Goal: Task Accomplishment & Management: Manage account settings

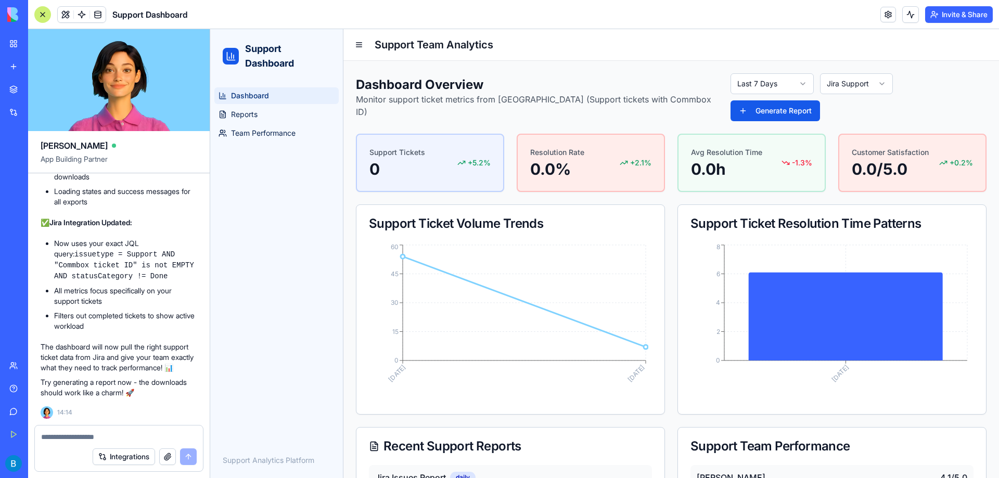
click at [745, 82] on html "Support Dashboard Dashboard Reports Team Performance Support Analytics Platform…" at bounding box center [604, 282] width 789 height 507
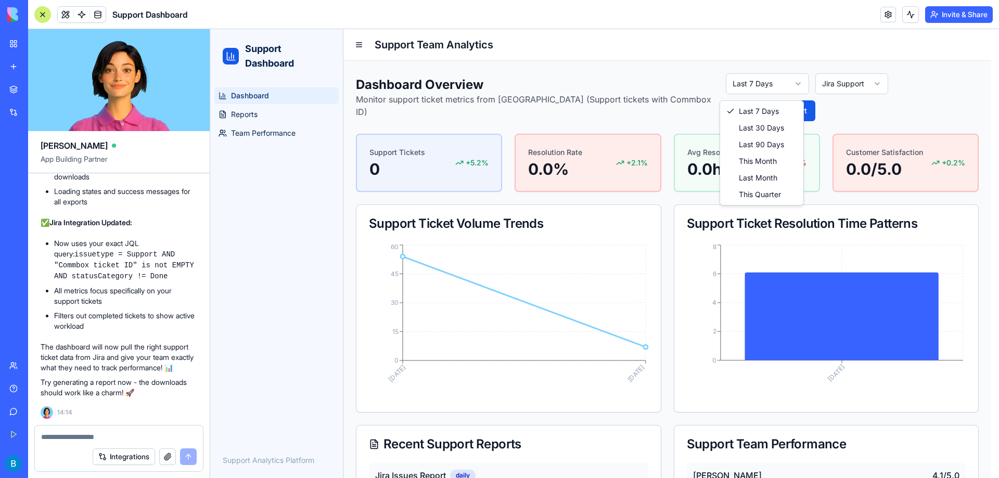
click at [748, 92] on html "Support Dashboard Dashboard Reports Team Performance Support Analytics Platform…" at bounding box center [604, 281] width 789 height 505
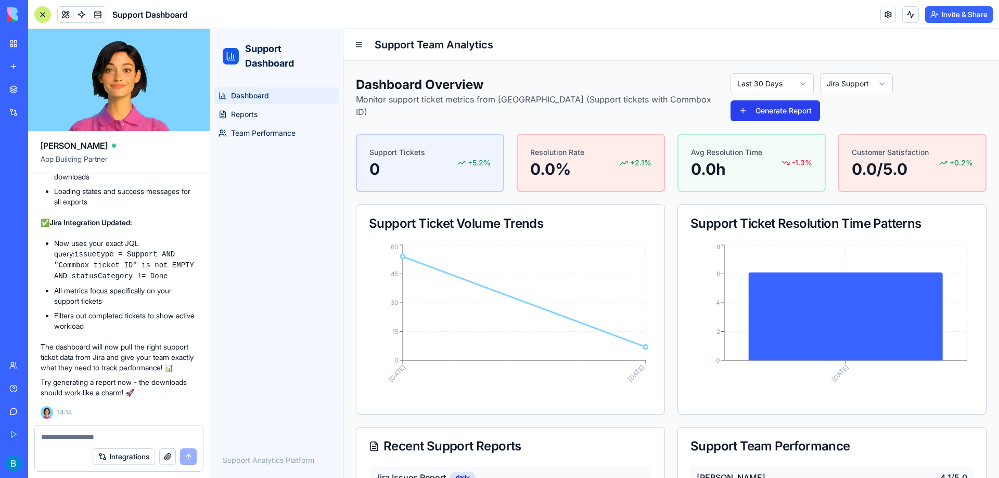
click at [820, 100] on button "Generate Report" at bounding box center [776, 110] width 90 height 21
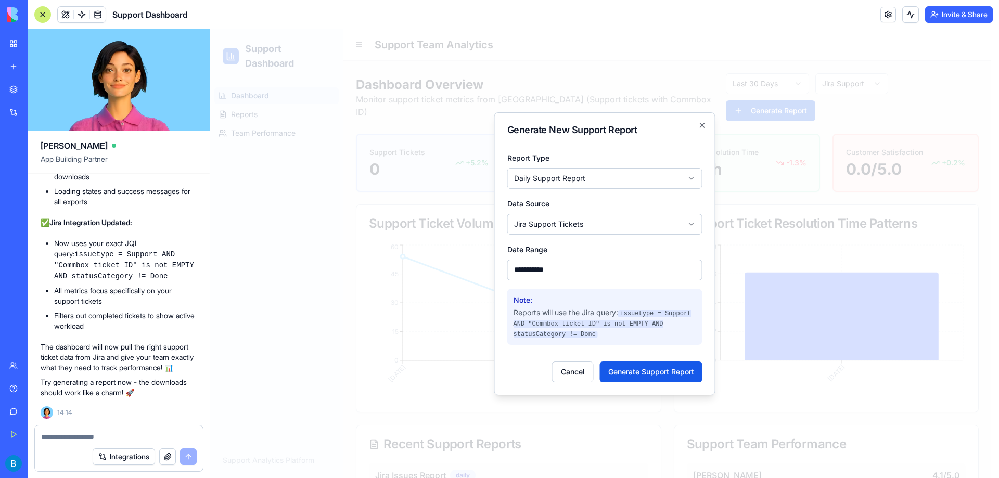
click at [697, 130] on h2 "Generate New Support Report" at bounding box center [604, 129] width 195 height 9
click at [701, 124] on icon "button" at bounding box center [702, 125] width 4 height 4
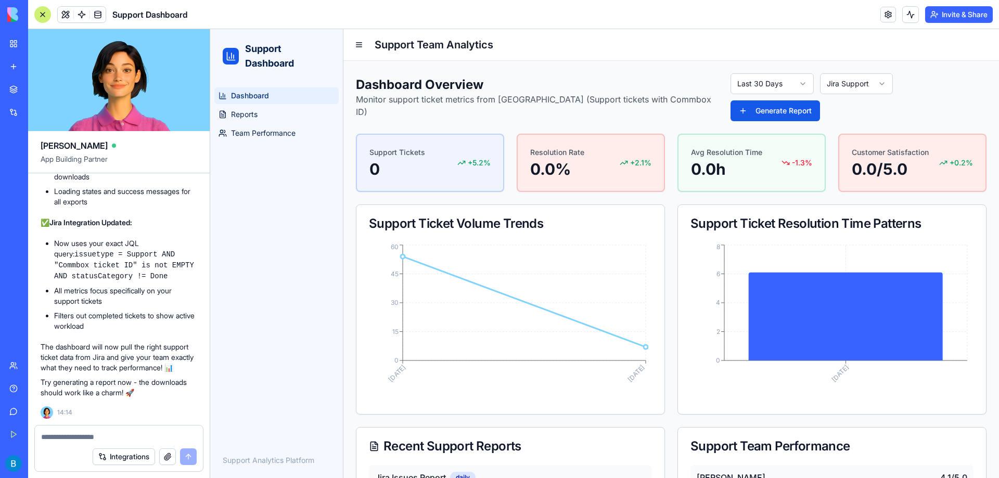
click at [842, 92] on html "Support Dashboard Dashboard Reports Team Performance Support Analytics Platform…" at bounding box center [604, 282] width 789 height 507
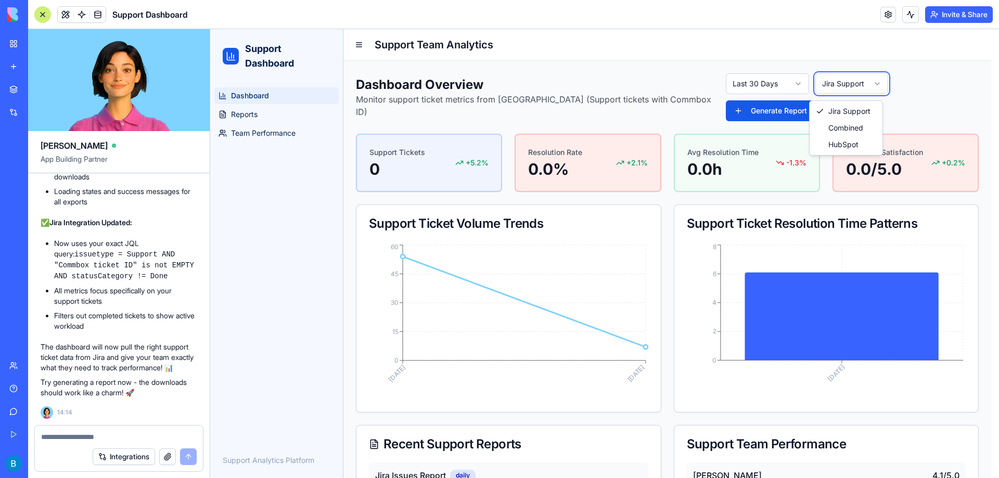
click at [647, 67] on html "Support Dashboard Dashboard Reports Team Performance Support Analytics Platform…" at bounding box center [604, 281] width 789 height 505
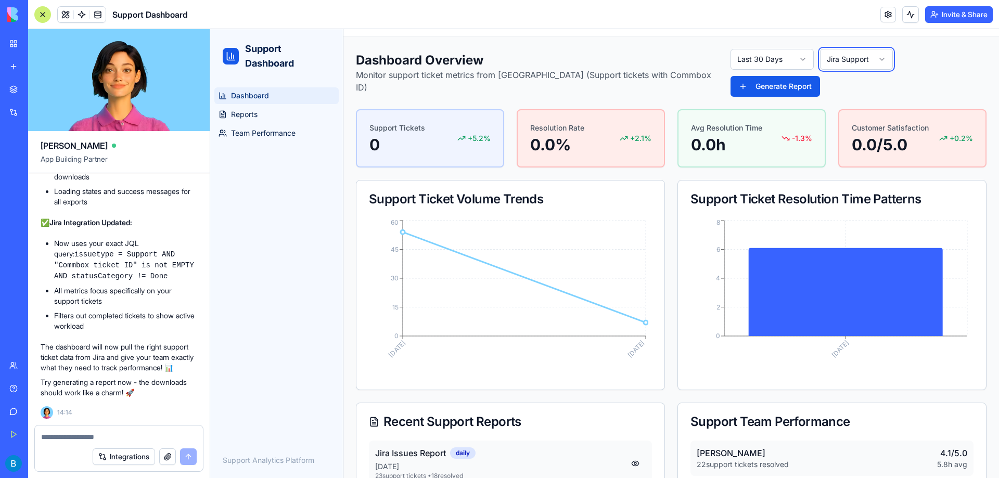
scroll to position [37, 0]
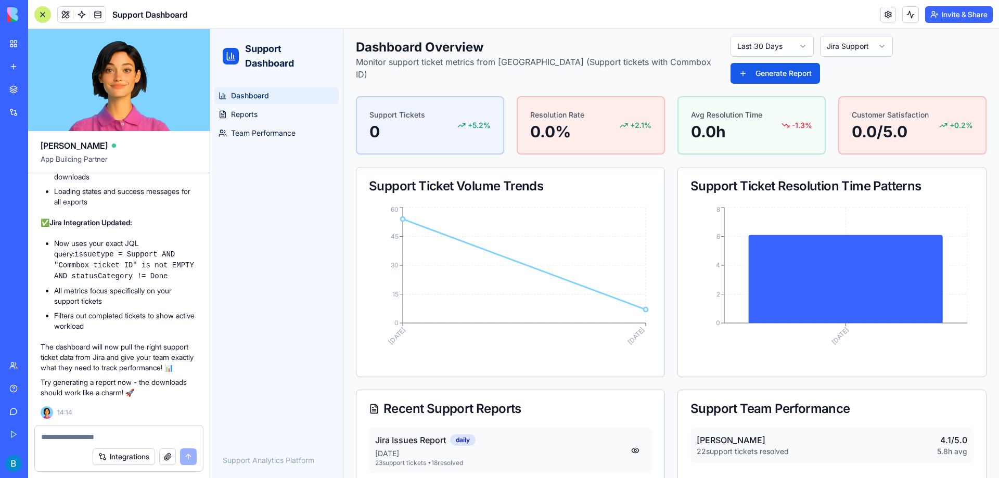
click at [642, 325] on icon "[DATE] [DATE] 0 15 30 45 60" at bounding box center [508, 283] width 279 height 157
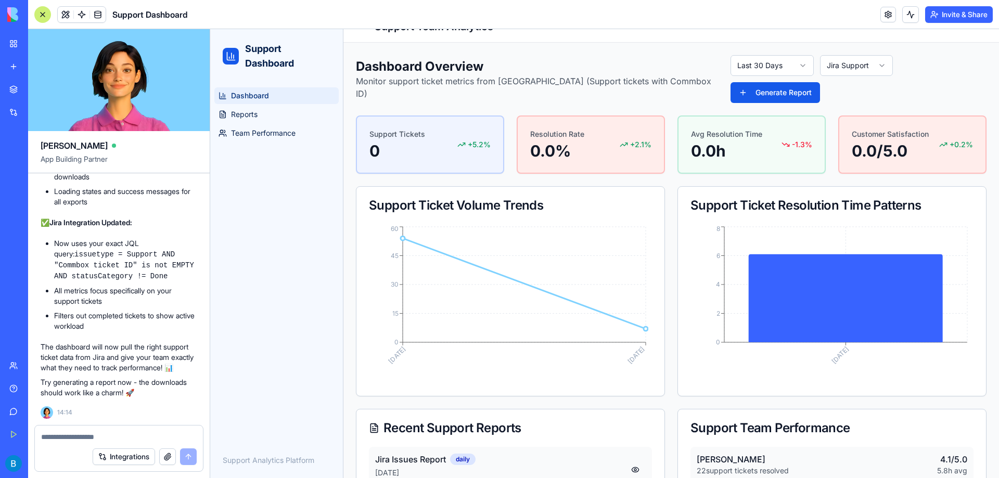
scroll to position [0, 0]
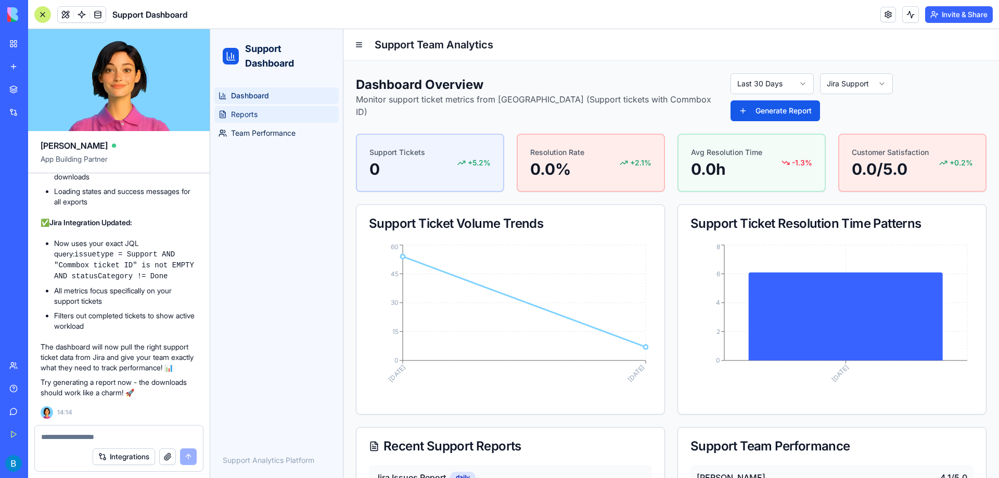
click at [233, 110] on span "Reports" at bounding box center [244, 114] width 27 height 10
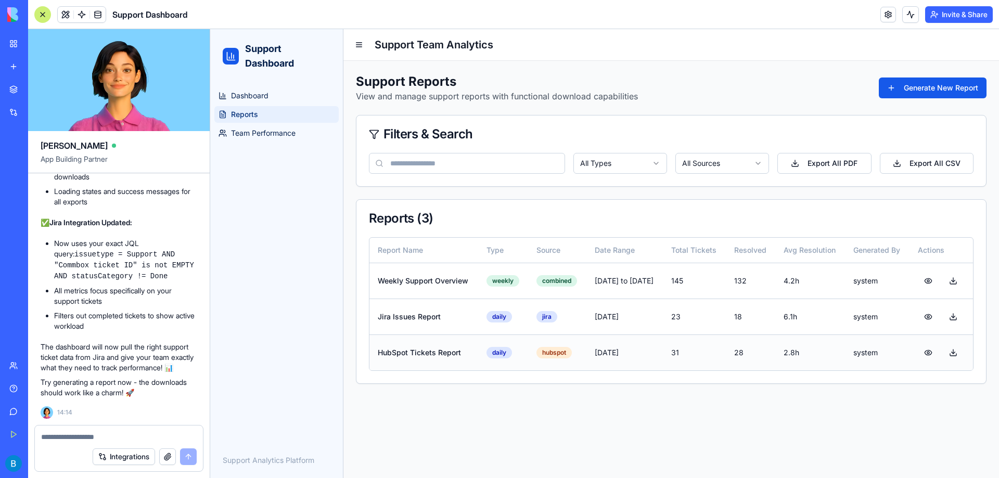
click at [429, 356] on td "HubSpot Tickets Report" at bounding box center [423, 353] width 109 height 36
click at [951, 353] on button at bounding box center [953, 352] width 21 height 19
click at [956, 320] on button at bounding box center [953, 317] width 21 height 19
click at [929, 349] on button at bounding box center [928, 352] width 21 height 19
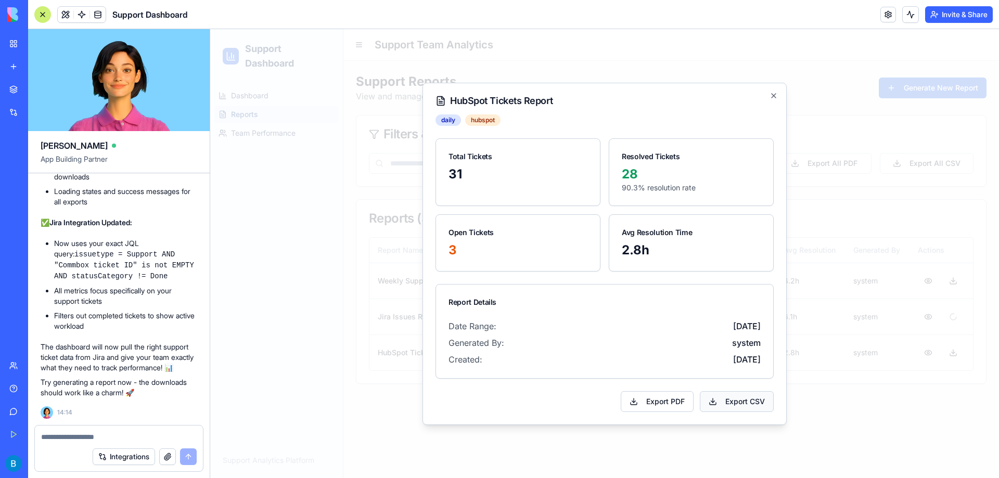
click at [723, 399] on button "Export CSV" at bounding box center [737, 401] width 74 height 21
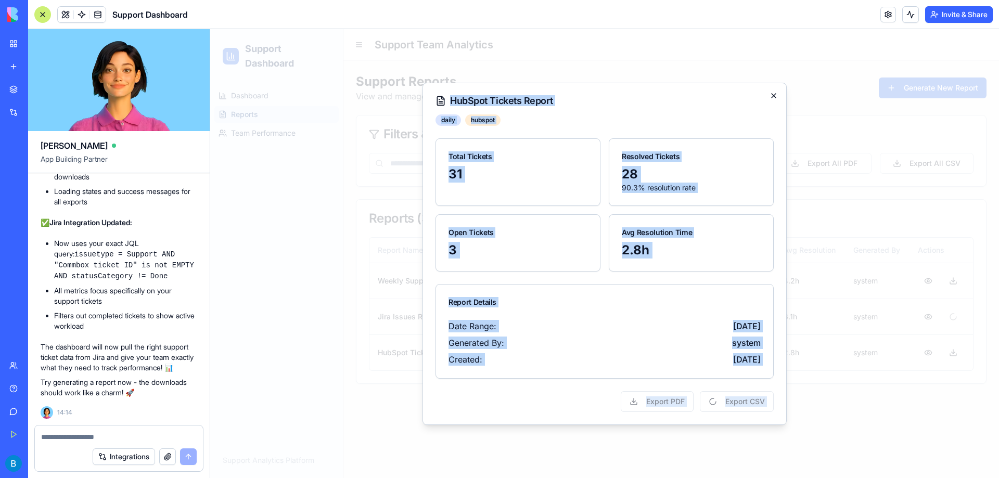
click at [777, 92] on div "HubSpot Tickets Report daily hubspot Total Tickets 31 Resolved Tickets 28 90.3 …" at bounding box center [605, 254] width 364 height 342
click at [776, 93] on icon "button" at bounding box center [774, 96] width 8 height 8
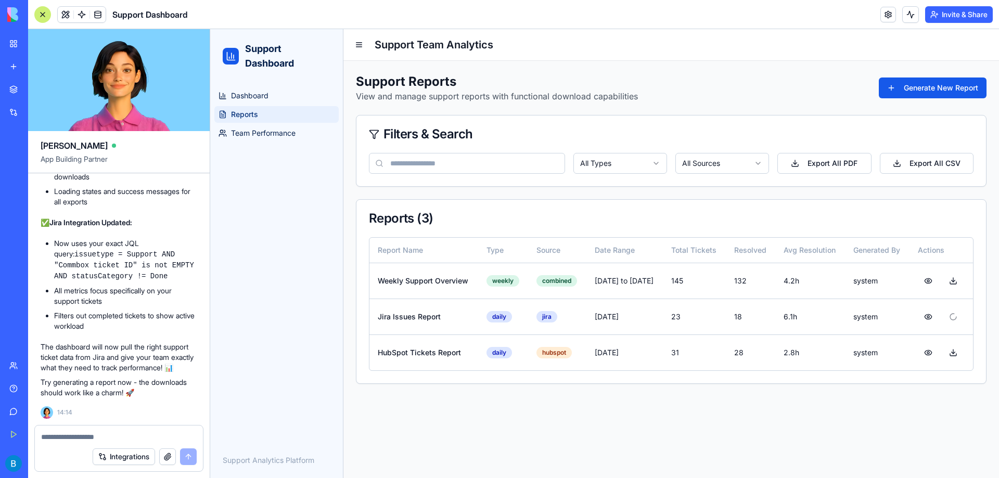
click at [69, 426] on div at bounding box center [119, 434] width 168 height 17
click at [69, 431] on div at bounding box center [119, 434] width 168 height 17
click at [70, 435] on textarea at bounding box center [119, 437] width 156 height 10
type textarea "*"
click at [169, 460] on button "button" at bounding box center [167, 457] width 17 height 17
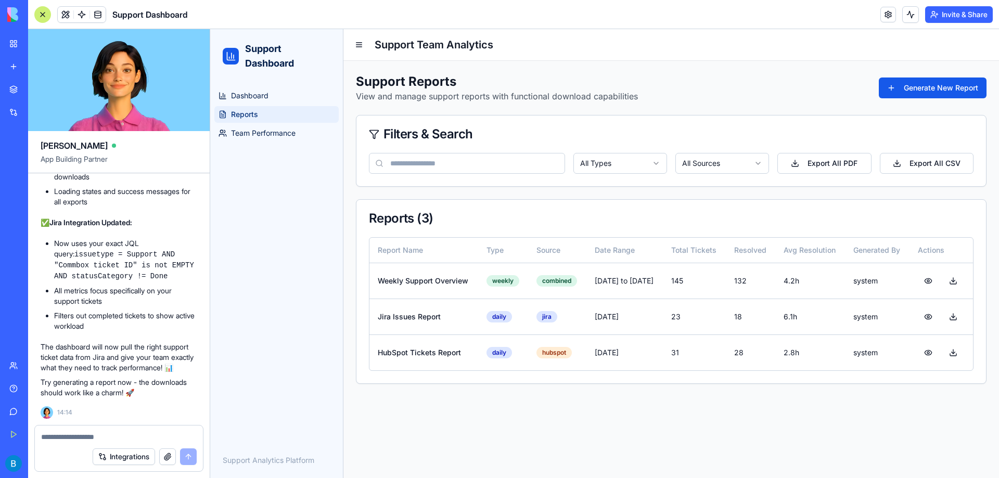
click at [123, 435] on textarea at bounding box center [119, 437] width 156 height 10
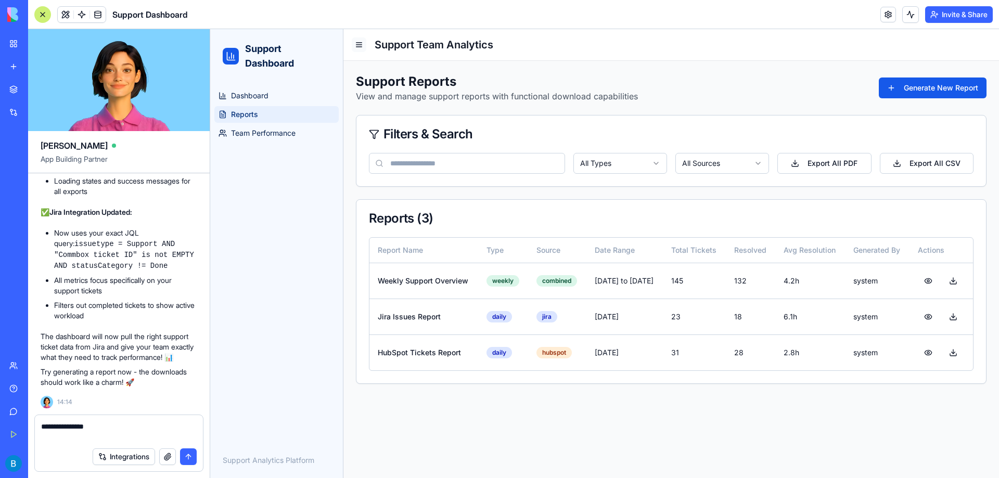
click at [360, 43] on button at bounding box center [359, 44] width 15 height 15
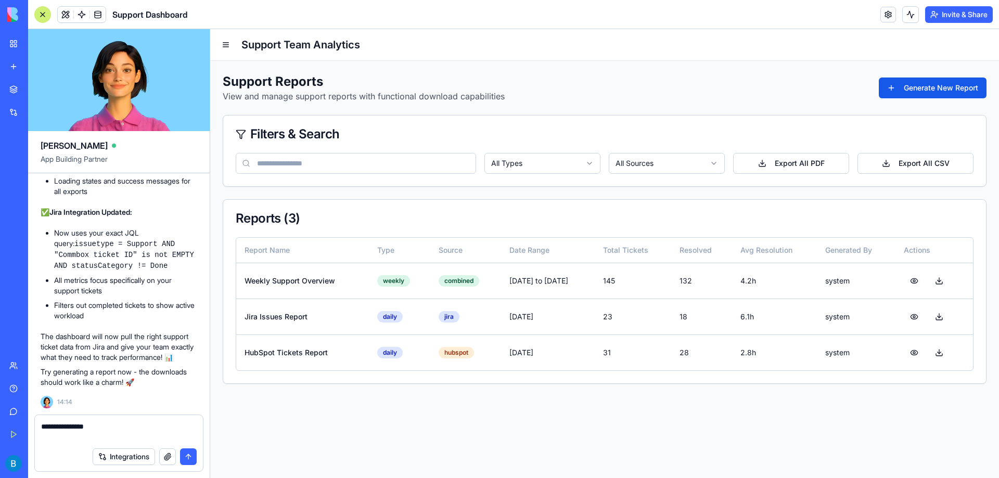
click at [254, 52] on header "Support Team Analytics" at bounding box center [604, 45] width 789 height 32
click at [246, 47] on h2 "Support Team Analytics" at bounding box center [615, 44] width 749 height 15
click at [233, 44] on button at bounding box center [226, 44] width 15 height 15
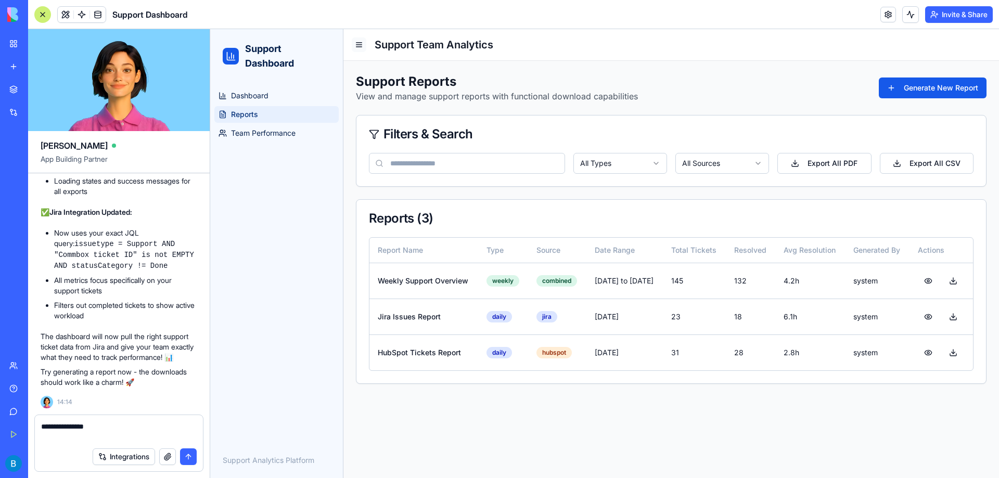
click at [362, 45] on button at bounding box center [359, 44] width 15 height 15
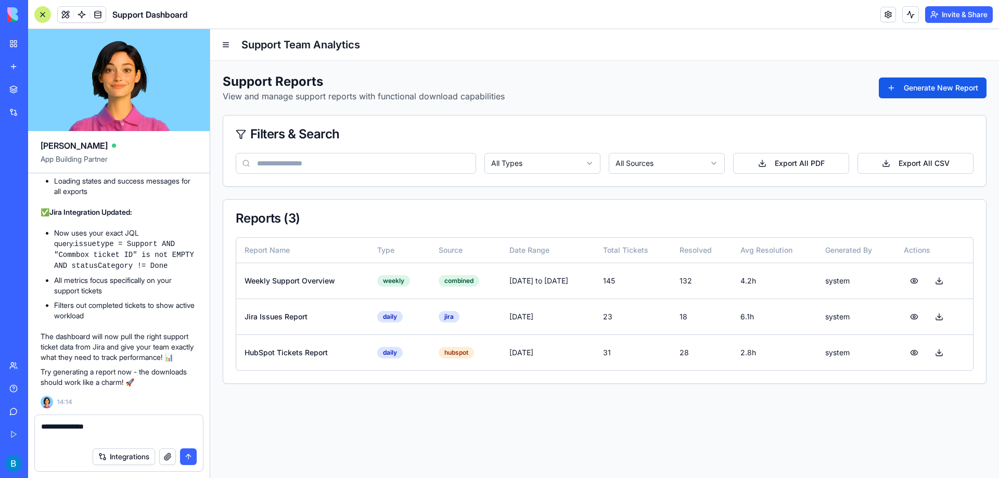
click at [234, 50] on header "Support Team Analytics" at bounding box center [604, 45] width 789 height 32
click at [228, 44] on button at bounding box center [226, 44] width 15 height 15
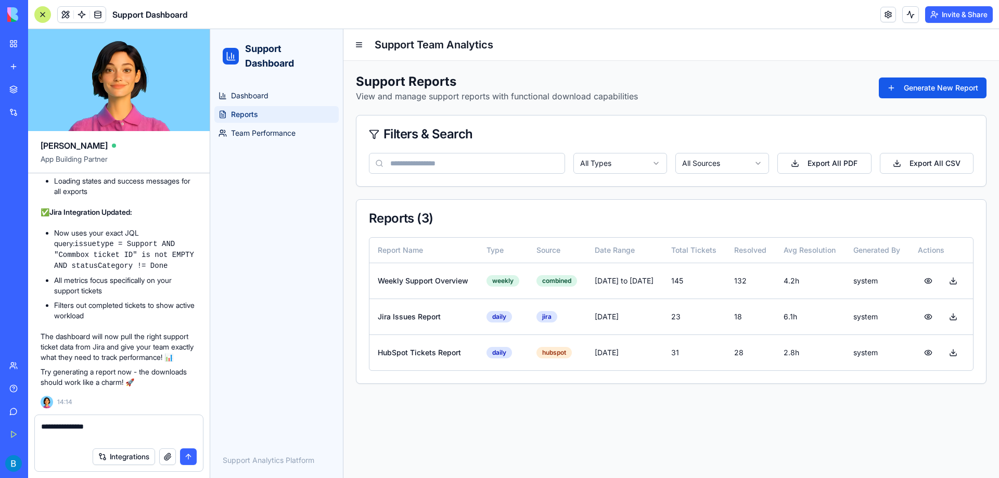
click at [99, 428] on textarea "**********" at bounding box center [119, 432] width 156 height 21
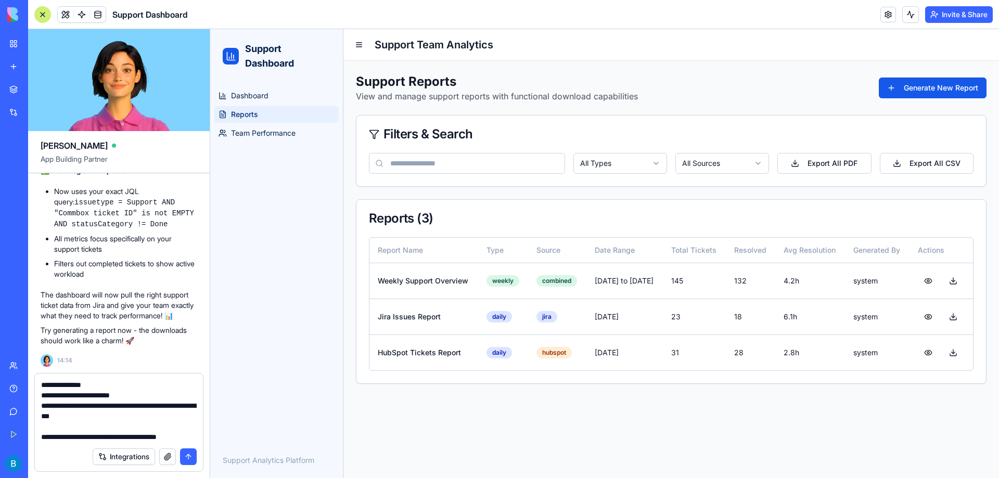
scroll to position [9, 0]
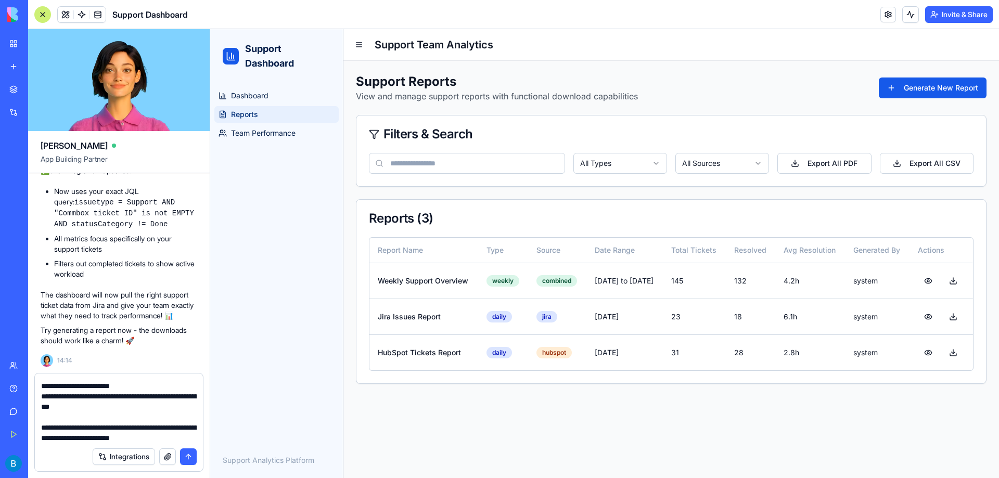
type textarea "**********"
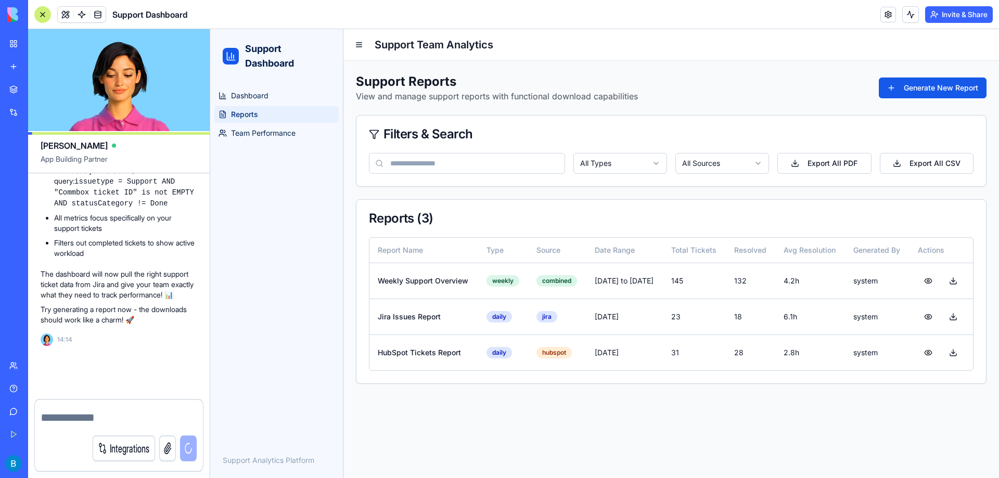
scroll to position [0, 0]
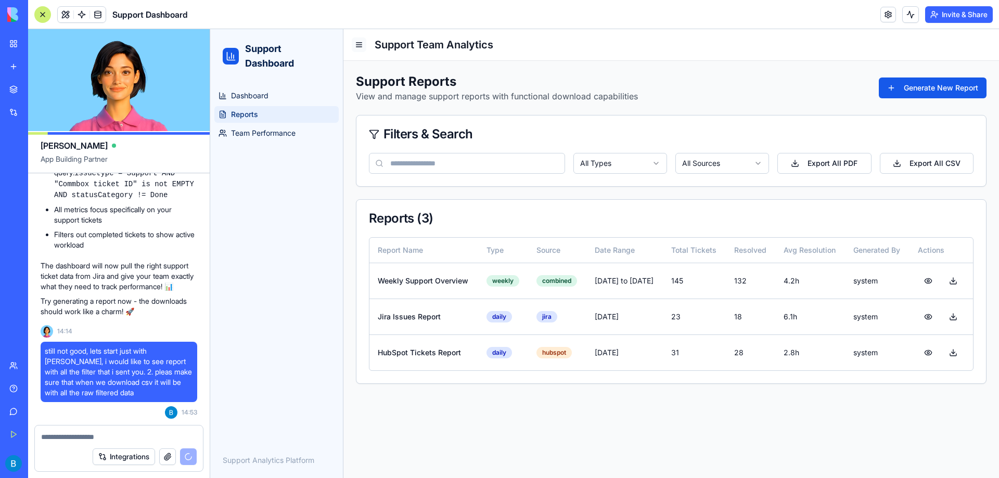
click at [358, 41] on button at bounding box center [359, 44] width 15 height 15
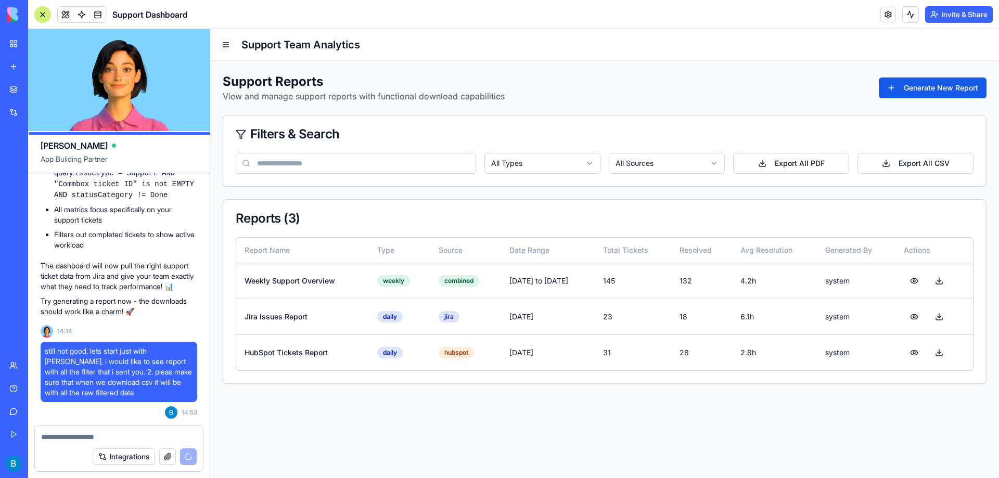
click at [227, 43] on button at bounding box center [226, 44] width 15 height 15
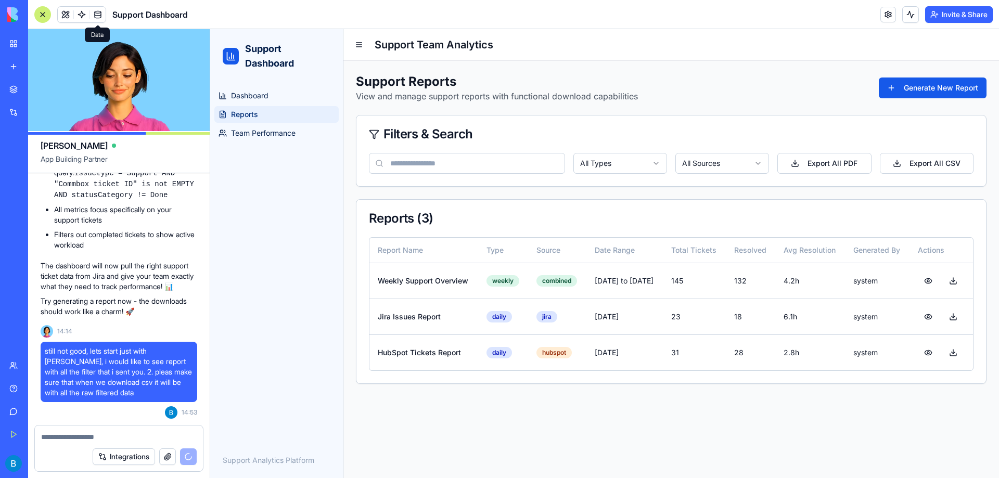
click at [93, 13] on span at bounding box center [97, 14] width 29 height 29
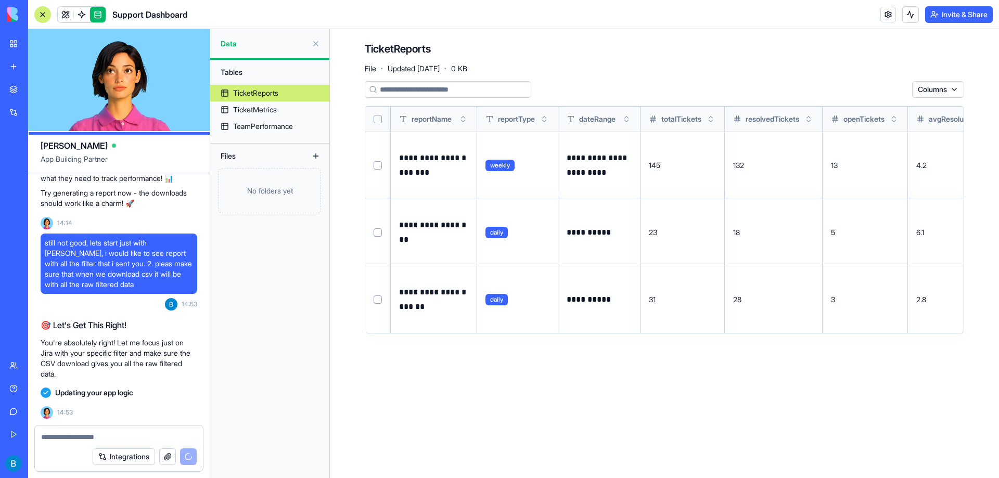
scroll to position [1634, 0]
click at [79, 8] on span at bounding box center [81, 14] width 29 height 29
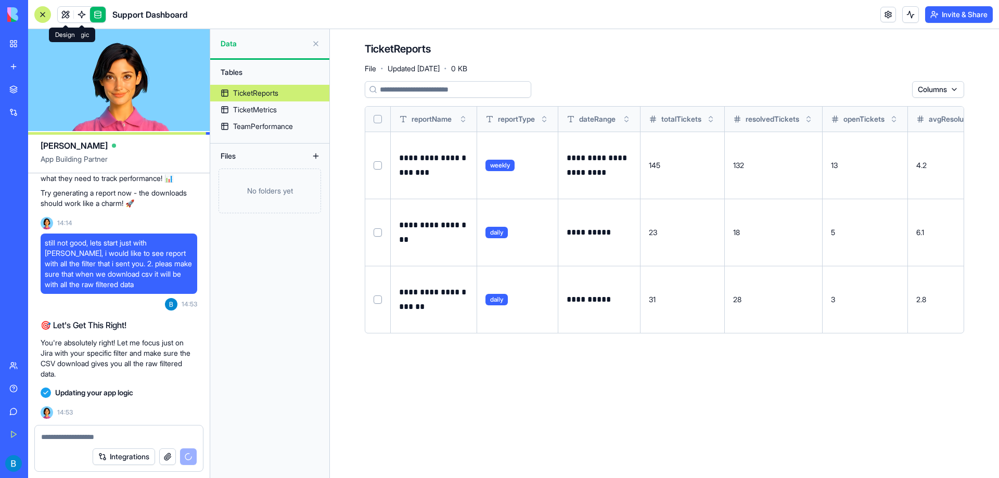
click at [60, 10] on link at bounding box center [66, 15] width 16 height 16
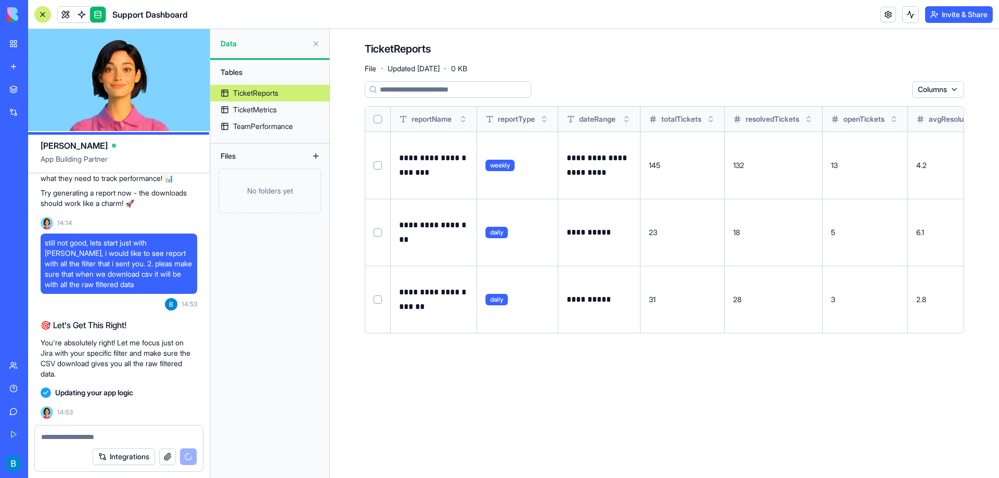
click at [66, 14] on link at bounding box center [66, 15] width 16 height 16
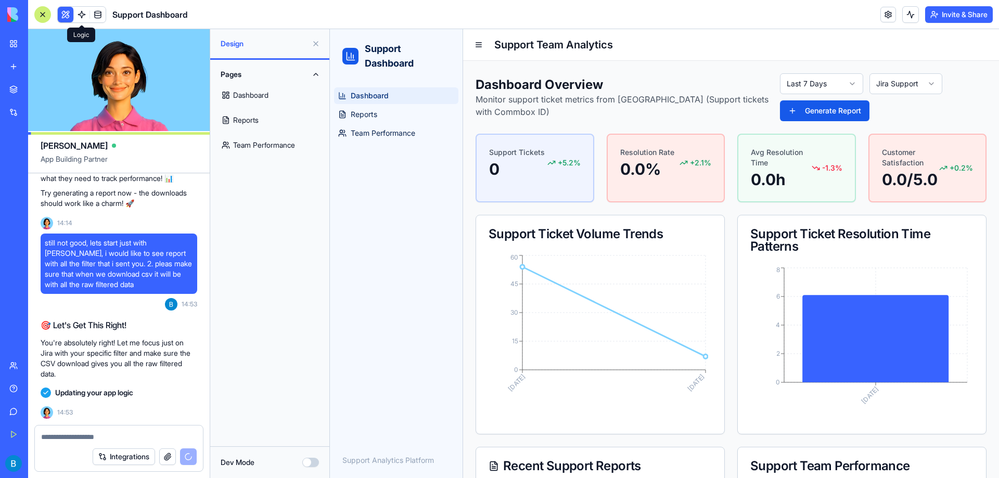
click at [81, 16] on span at bounding box center [81, 14] width 29 height 29
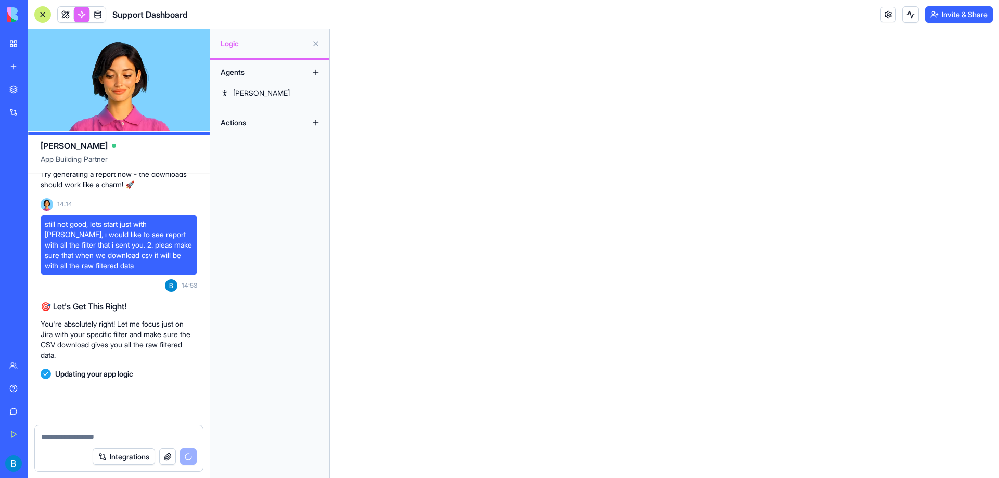
scroll to position [1652, 0]
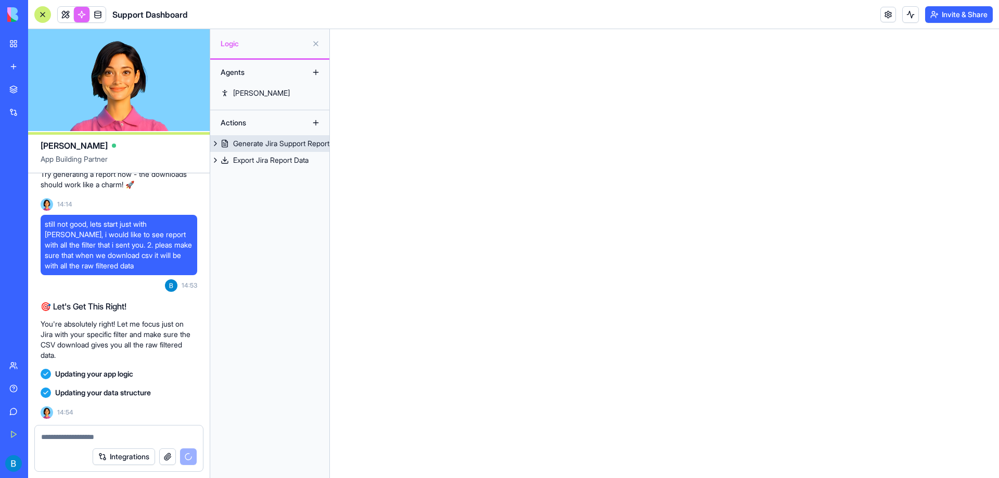
click at [216, 144] on button at bounding box center [215, 143] width 10 height 17
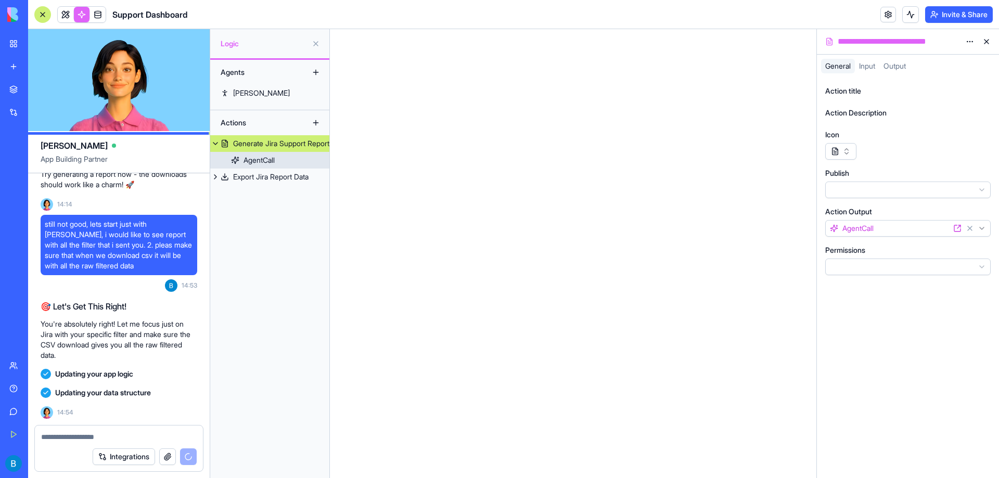
click at [248, 158] on div "AgentCall" at bounding box center [259, 160] width 31 height 10
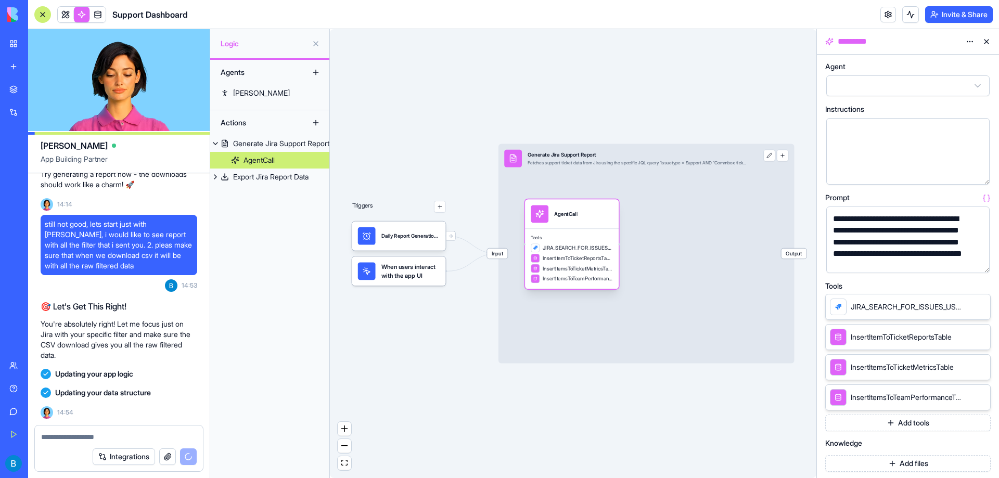
drag, startPoint x: 553, startPoint y: 236, endPoint x: 569, endPoint y: 219, distance: 23.6
click at [569, 219] on div "AgentCall" at bounding box center [565, 214] width 23 height 18
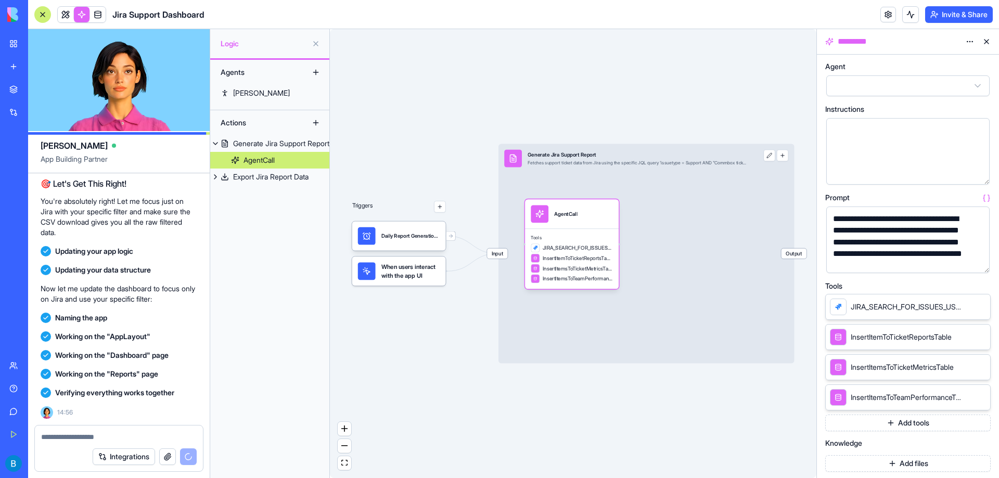
scroll to position [2264, 0]
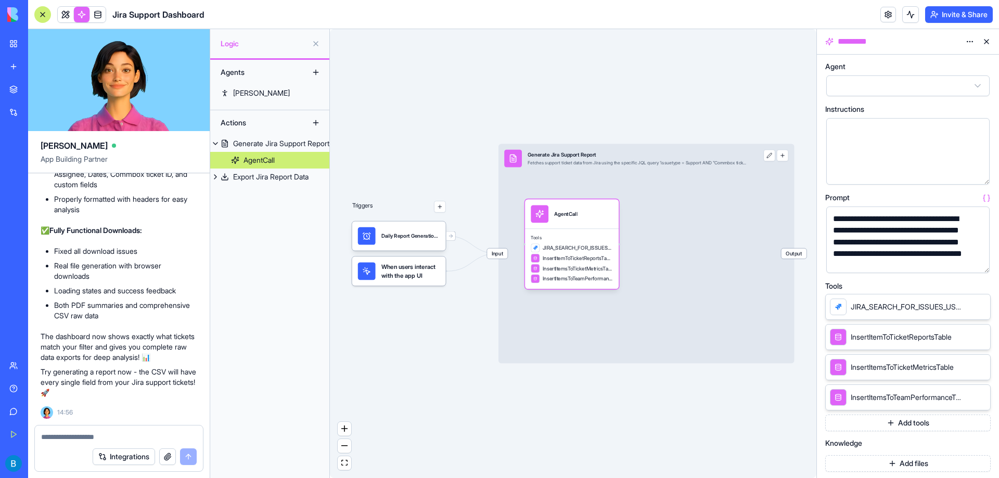
click at [43, 11] on div at bounding box center [42, 14] width 17 height 17
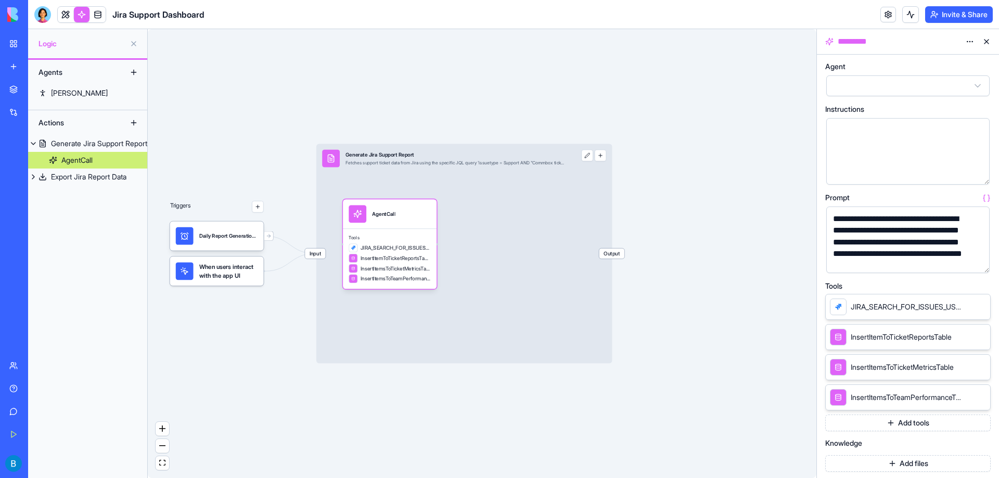
click at [39, 158] on div "New App" at bounding box center [23, 162] width 29 height 10
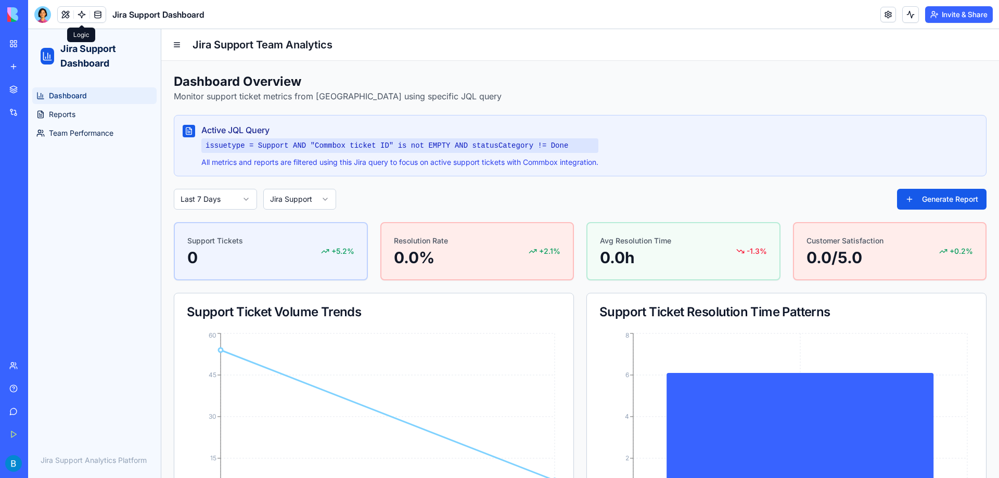
click at [96, 103] on link "Dashboard" at bounding box center [94, 95] width 124 height 17
click at [283, 190] on html "Jira Support Dashboard Dashboard Reports Team Performance Jira Support Analytic…" at bounding box center [513, 352] width 971 height 647
click at [107, 111] on link "Reports" at bounding box center [94, 114] width 124 height 17
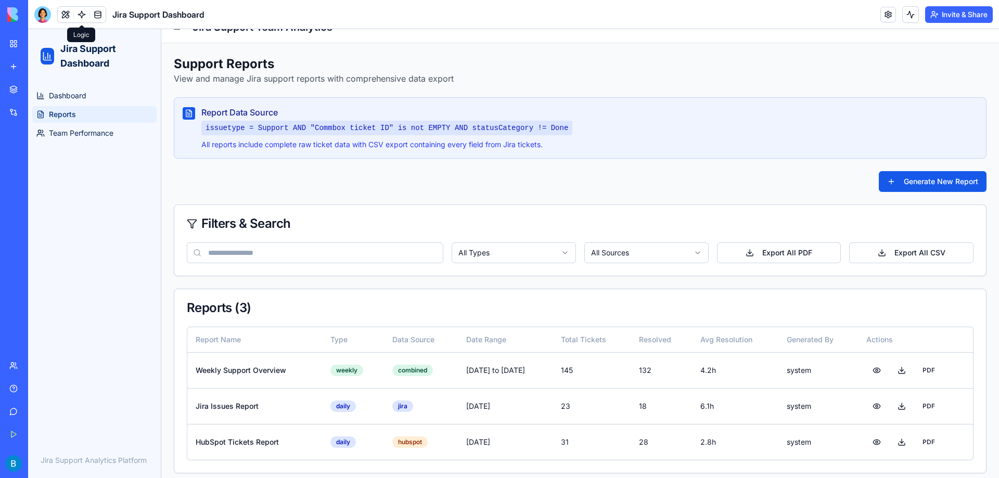
scroll to position [26, 0]
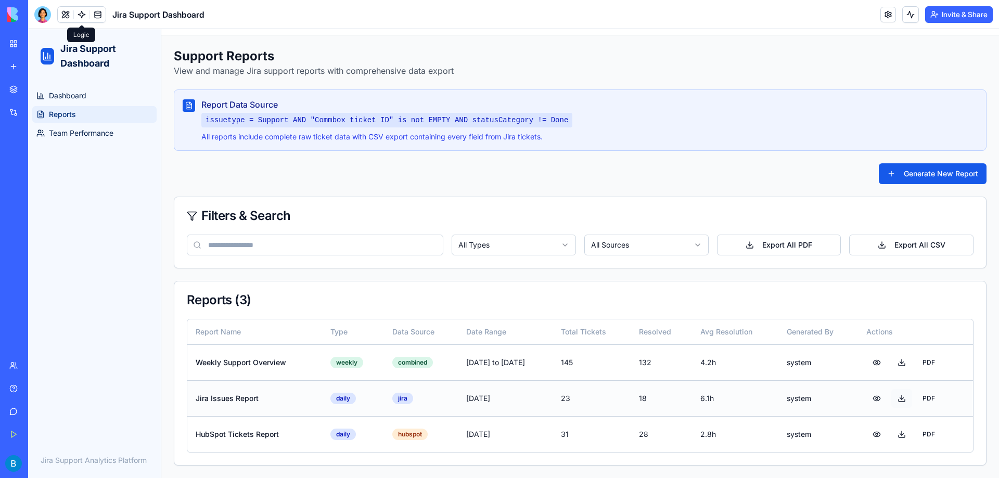
click at [899, 397] on button at bounding box center [901, 398] width 21 height 19
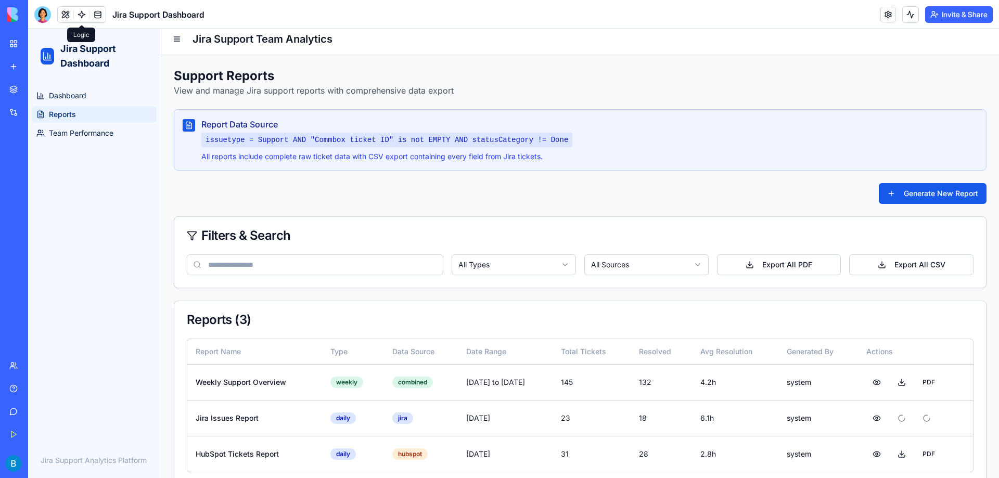
scroll to position [0, 0]
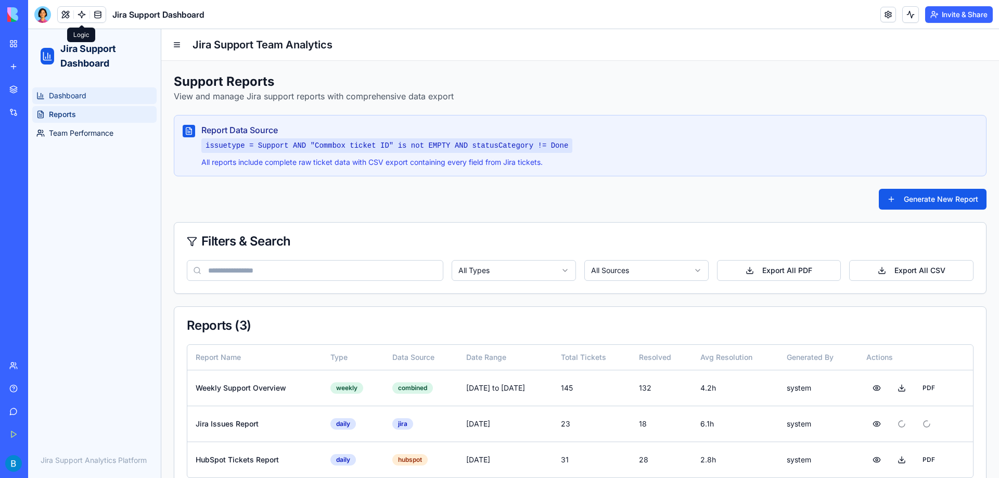
click at [109, 100] on link "Dashboard" at bounding box center [94, 95] width 124 height 17
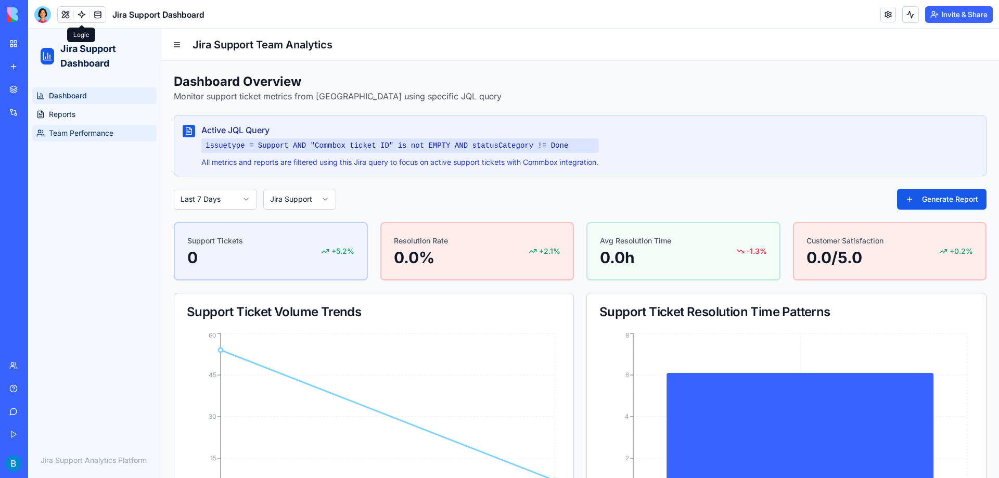
click at [103, 134] on span "Team Performance" at bounding box center [81, 133] width 65 height 10
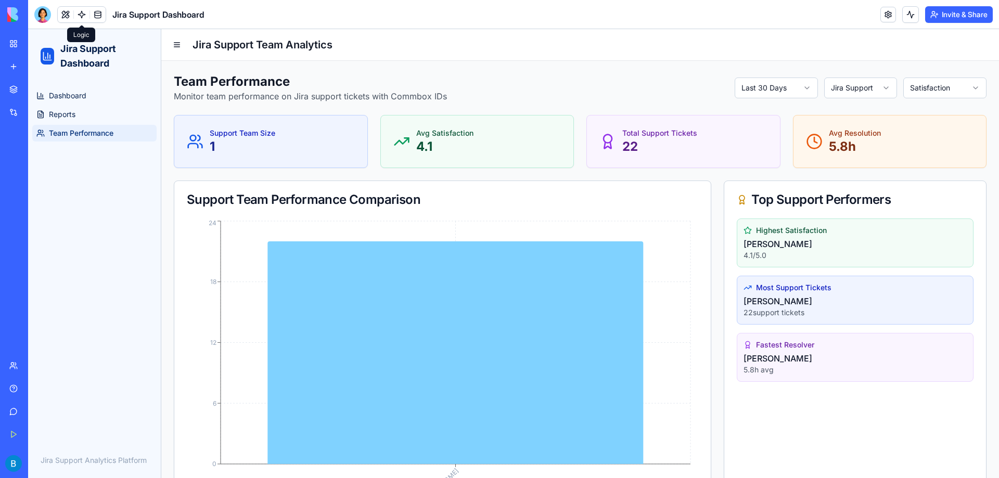
click at [633, 139] on p "22" at bounding box center [659, 146] width 75 height 17
click at [59, 116] on span "Reports" at bounding box center [62, 114] width 27 height 10
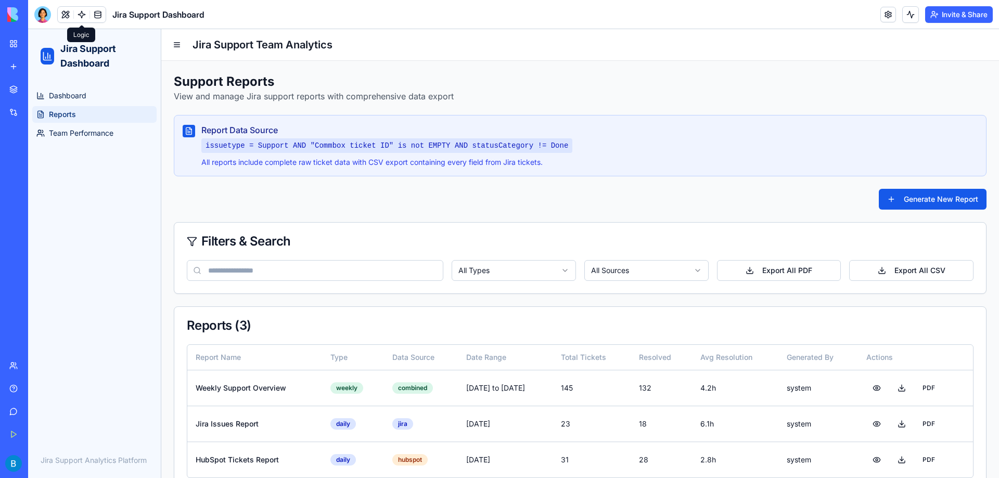
click at [618, 193] on div "Generate New Report" at bounding box center [580, 199] width 813 height 21
click at [522, 171] on div "Report Data Source issuetype = Support AND "Commbox ticket ID" is not EMPTY AND…" at bounding box center [580, 145] width 813 height 61
click at [447, 176] on div "Support Reports View and manage Jira support reports with comprehensive data ex…" at bounding box center [580, 282] width 813 height 418
click at [406, 164] on p "All reports include complete raw ticket data with CSV export containing every f…" at bounding box center [386, 162] width 371 height 10
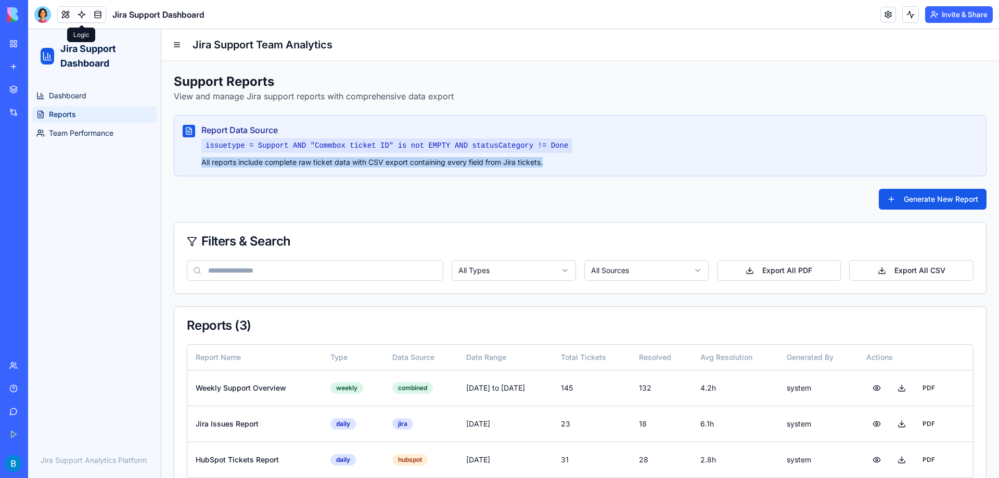
click at [406, 164] on p "All reports include complete raw ticket data with CSV export containing every f…" at bounding box center [386, 162] width 371 height 10
click at [328, 186] on div "Support Reports View and manage Jira support reports with comprehensive data ex…" at bounding box center [580, 282] width 813 height 418
click at [312, 162] on p "All reports include complete raw ticket data with CSV export containing every f…" at bounding box center [386, 162] width 371 height 10
click at [488, 132] on h3 "Report Data Source" at bounding box center [386, 130] width 371 height 12
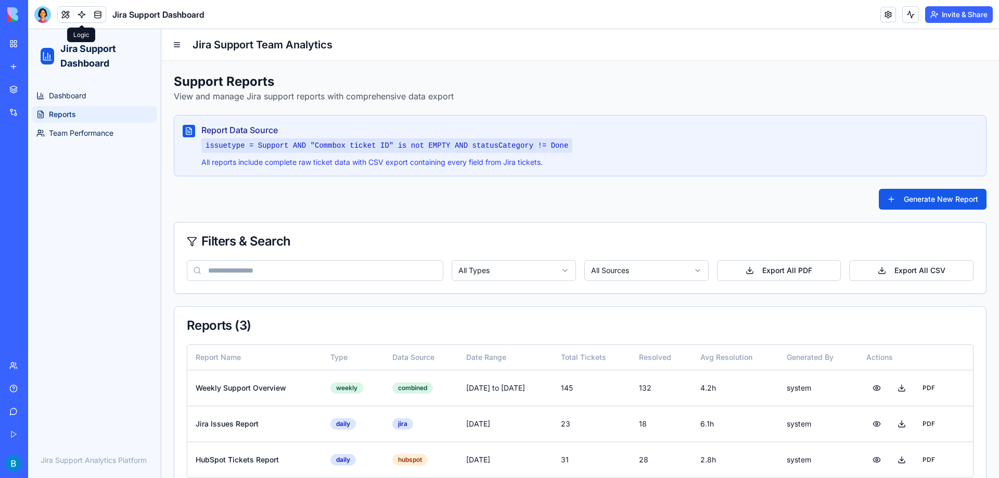
click at [551, 135] on div "Report Data Source issuetype = Support AND "Commbox ticket ID" is not EMPTY AND…" at bounding box center [580, 146] width 795 height 44
click at [69, 139] on link "Team Performance" at bounding box center [94, 133] width 124 height 17
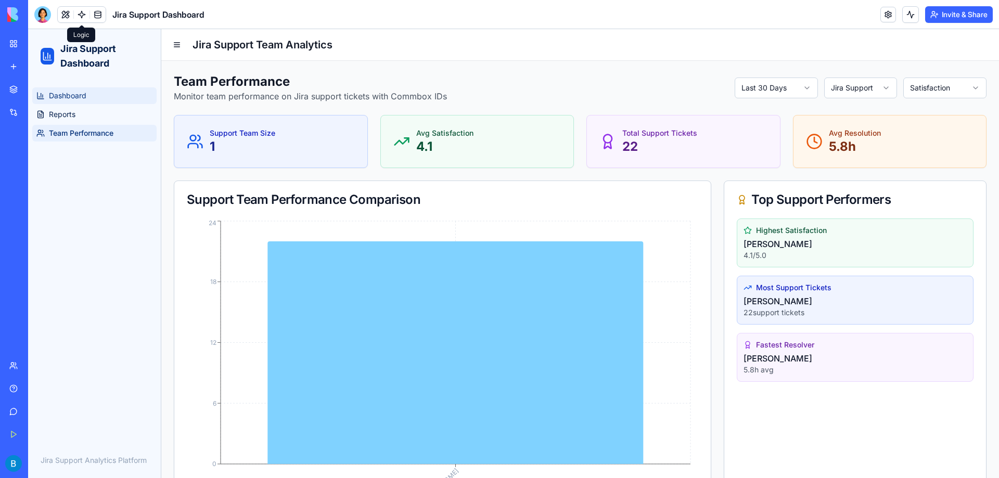
click at [58, 100] on span "Dashboard" at bounding box center [67, 96] width 37 height 10
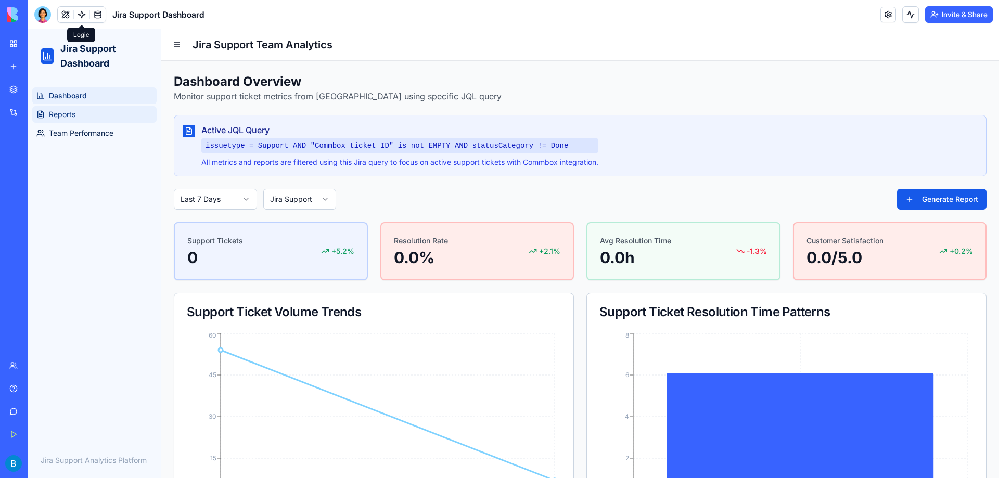
click at [70, 119] on span "Reports" at bounding box center [62, 114] width 27 height 10
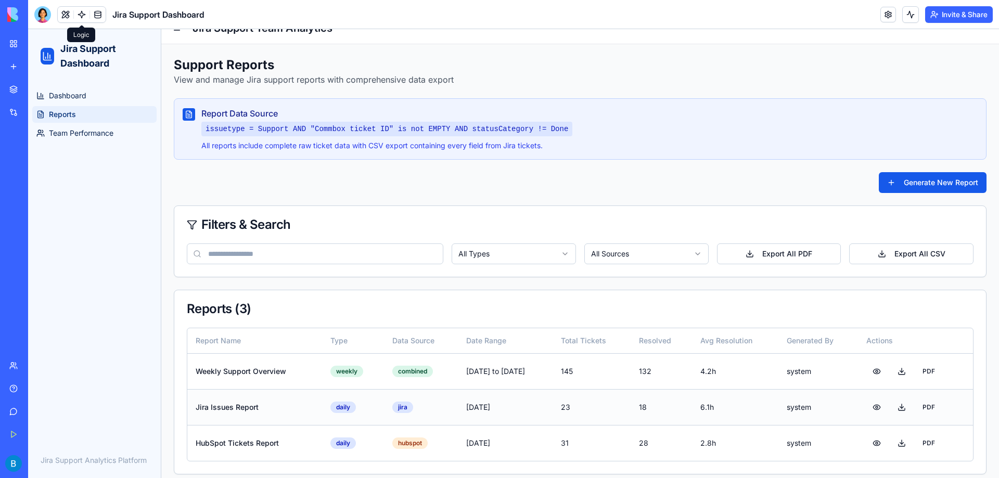
scroll to position [26, 0]
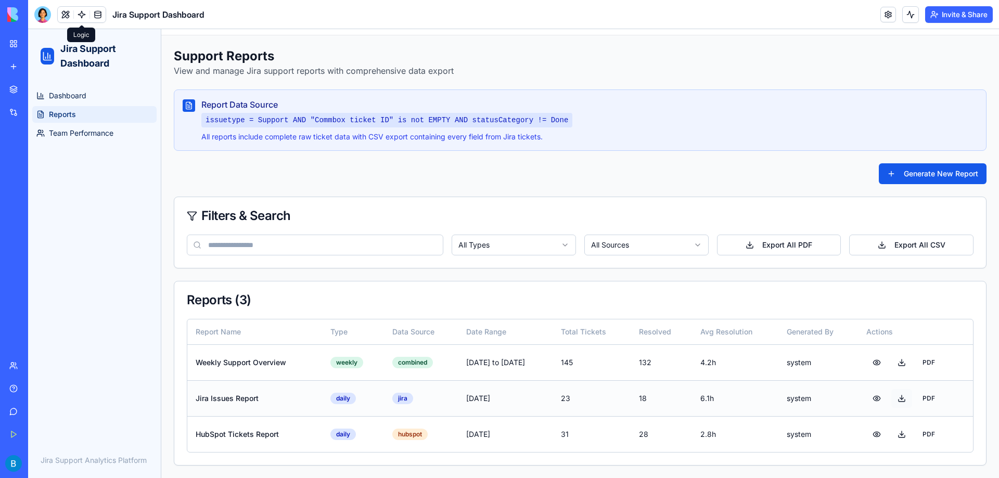
click at [899, 399] on button at bounding box center [901, 398] width 21 height 19
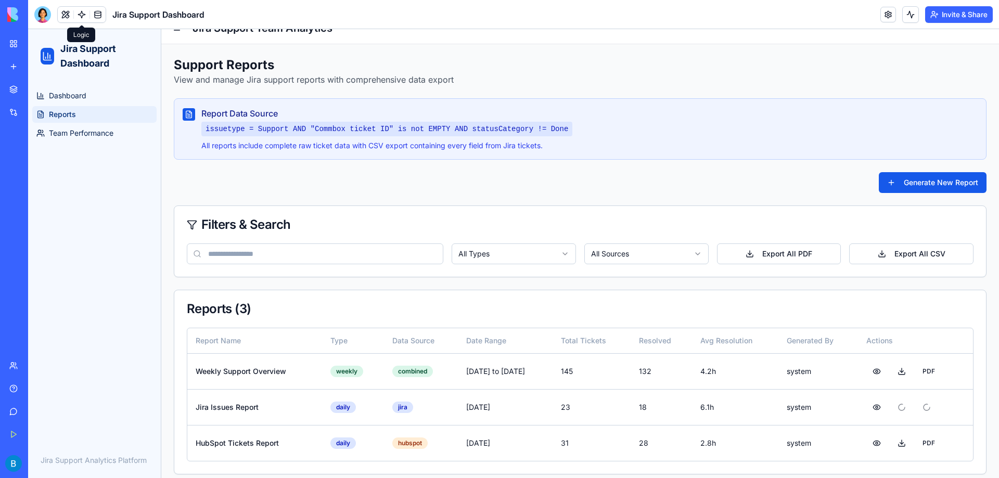
scroll to position [0, 0]
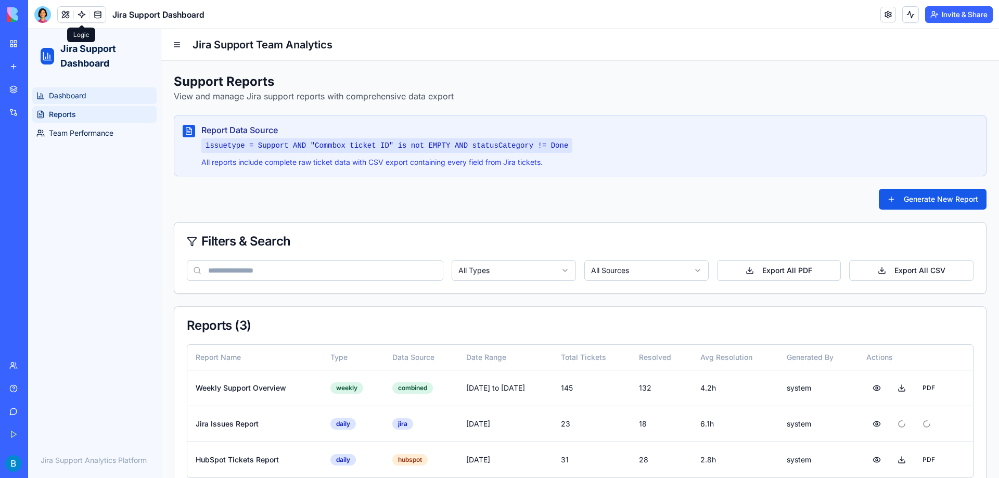
click at [56, 96] on span "Dashboard" at bounding box center [67, 96] width 37 height 10
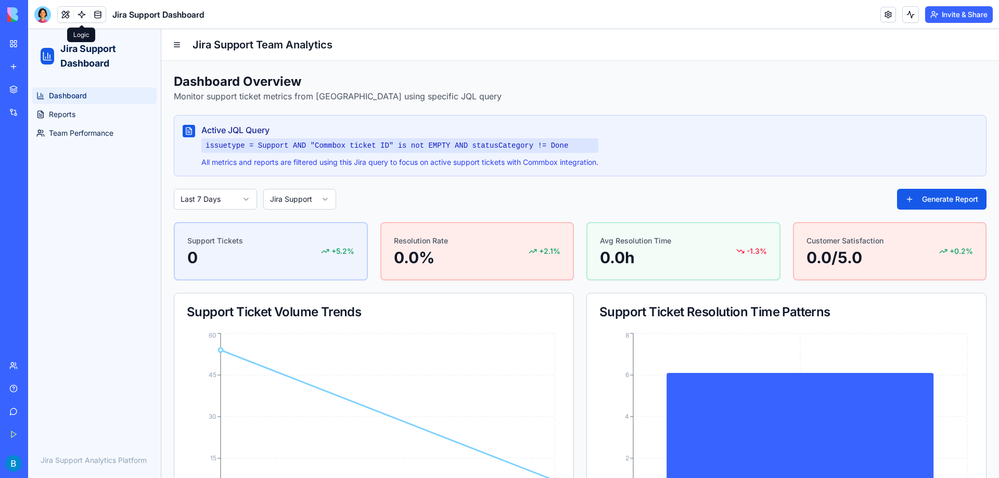
click at [39, 114] on div "Integrations" at bounding box center [32, 112] width 14 height 10
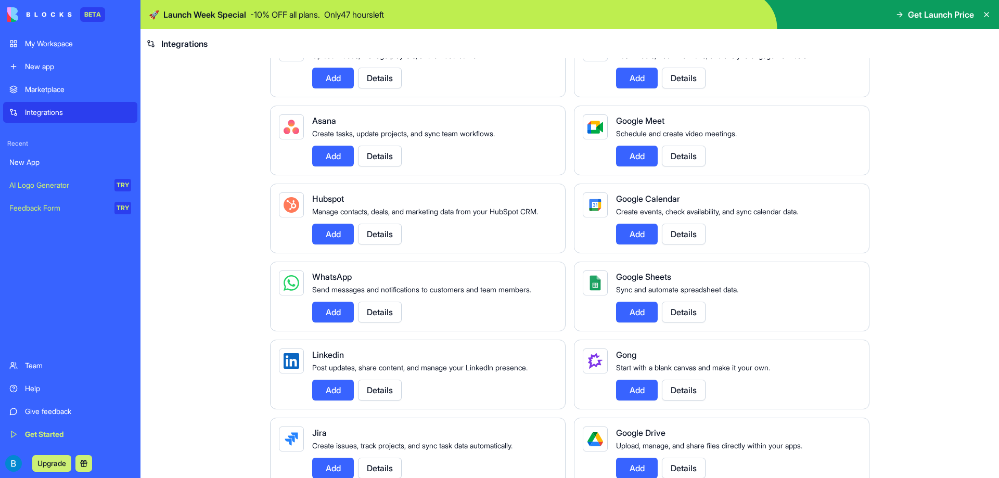
scroll to position [235, 0]
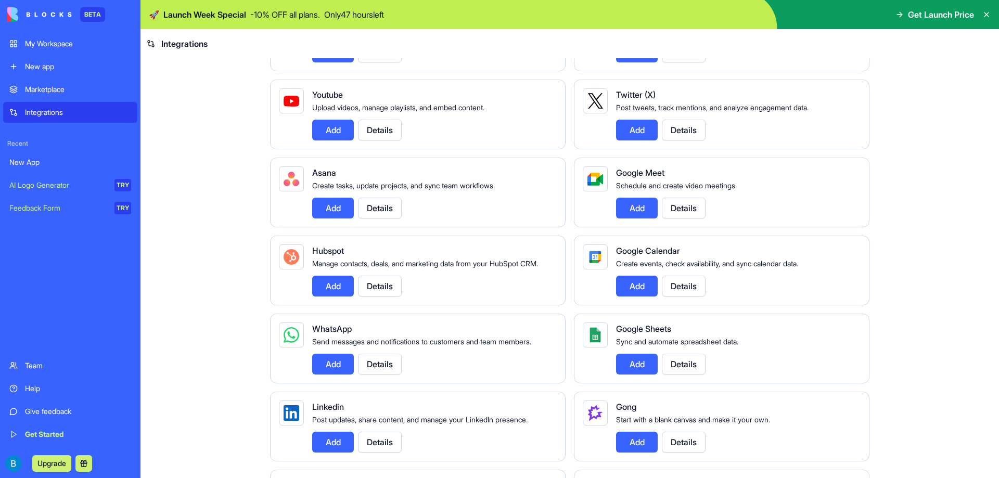
click at [362, 297] on button "Details" at bounding box center [380, 286] width 44 height 21
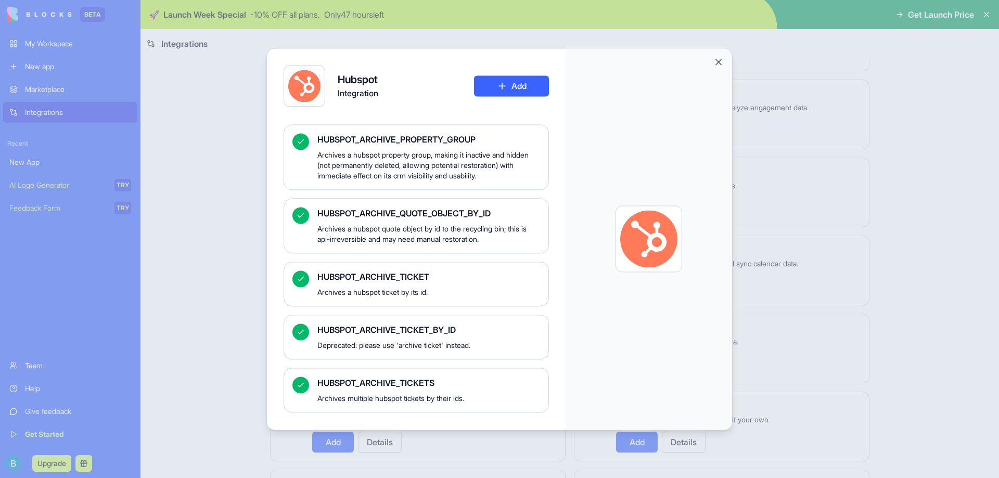
scroll to position [1821, 0]
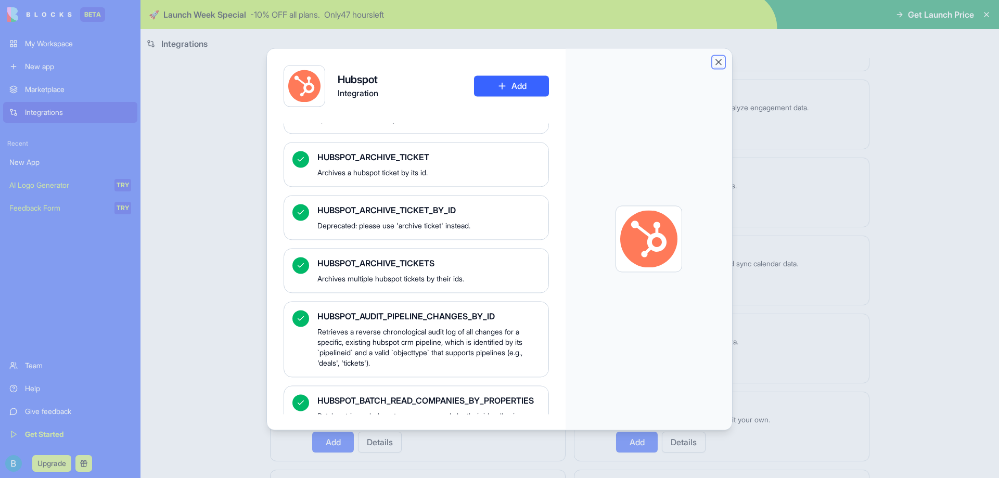
click at [720, 59] on button "Close" at bounding box center [718, 62] width 10 height 10
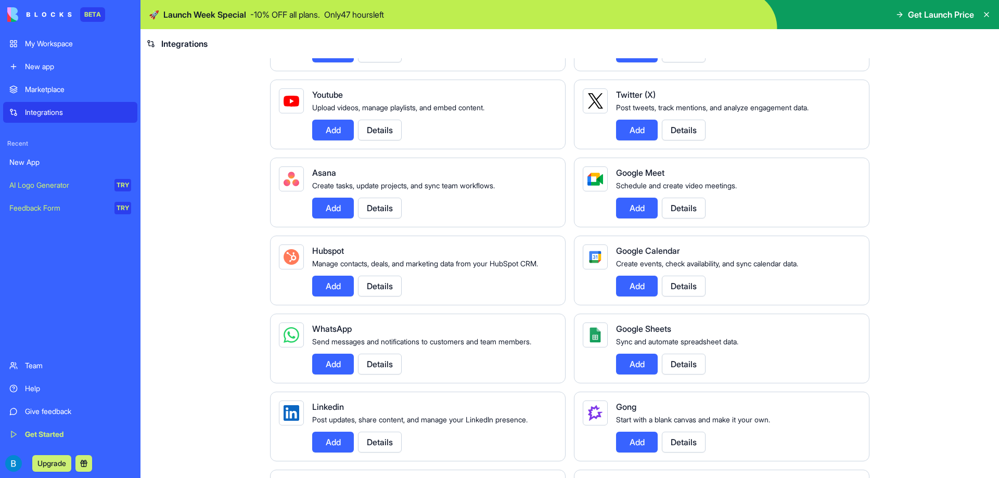
click at [41, 162] on div "New App" at bounding box center [70, 162] width 122 height 10
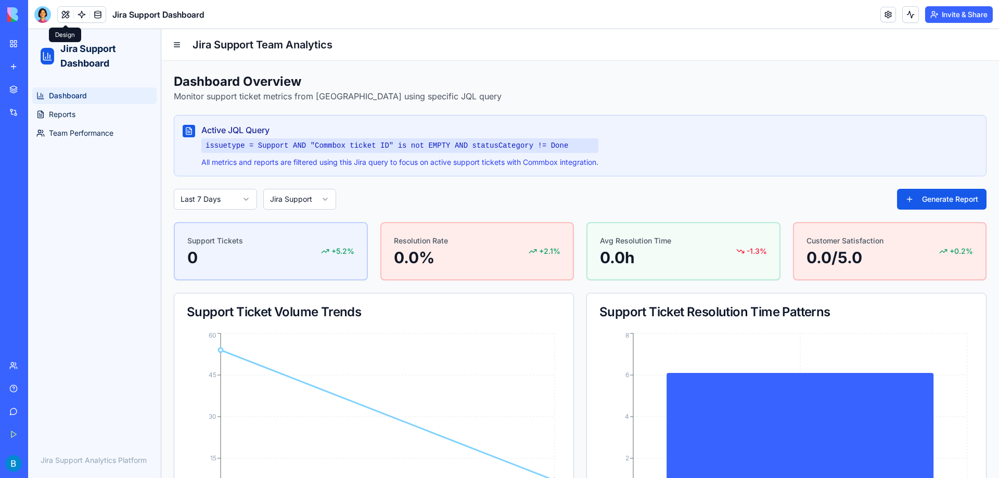
click at [68, 14] on button at bounding box center [66, 15] width 16 height 16
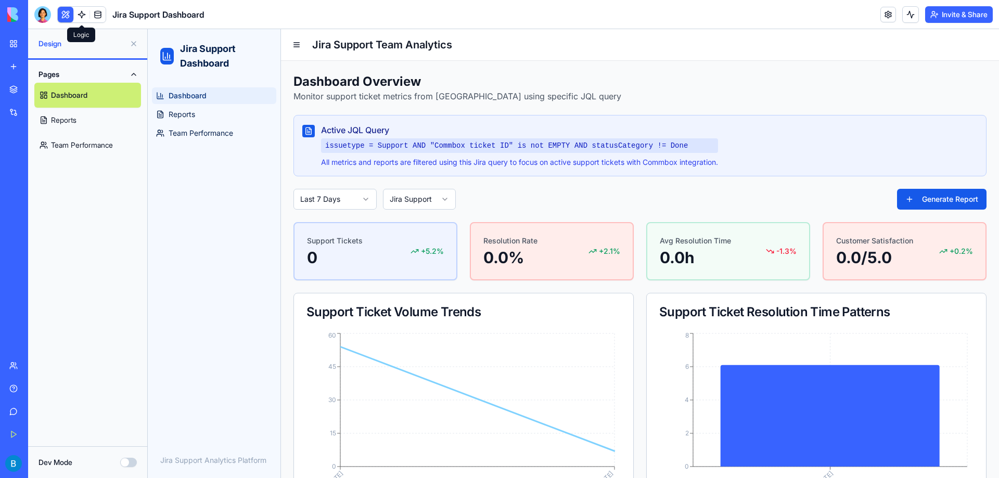
click at [80, 15] on link at bounding box center [82, 15] width 16 height 16
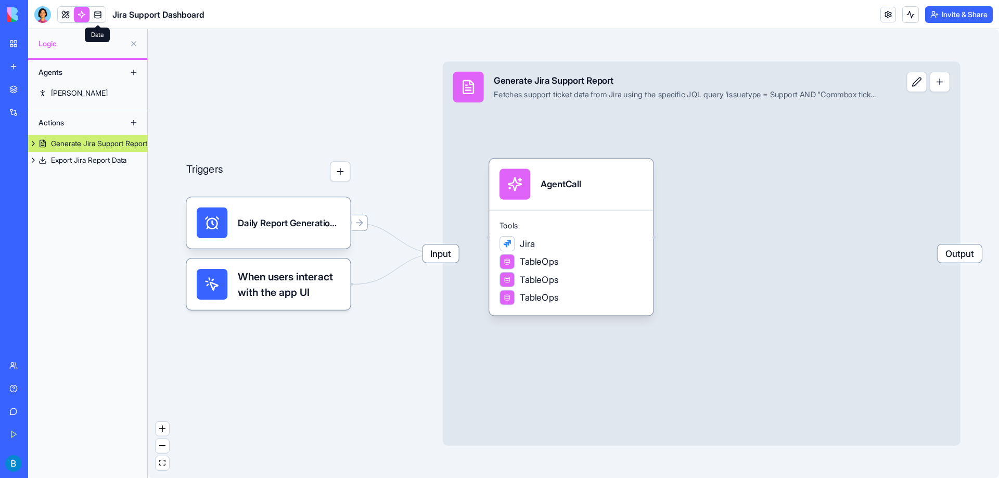
click at [98, 12] on link at bounding box center [98, 15] width 16 height 16
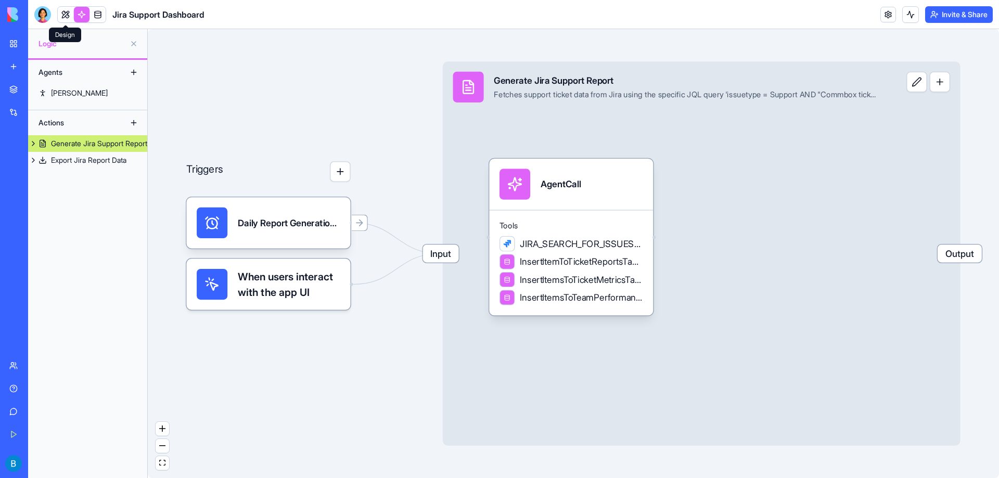
click at [70, 13] on link at bounding box center [66, 15] width 16 height 16
click at [68, 15] on link at bounding box center [66, 15] width 16 height 16
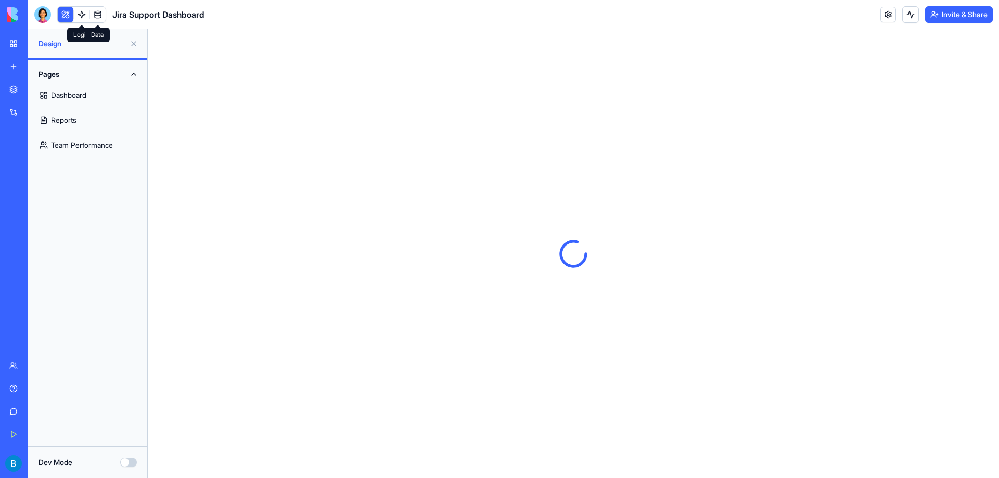
click at [94, 18] on link at bounding box center [98, 15] width 16 height 16
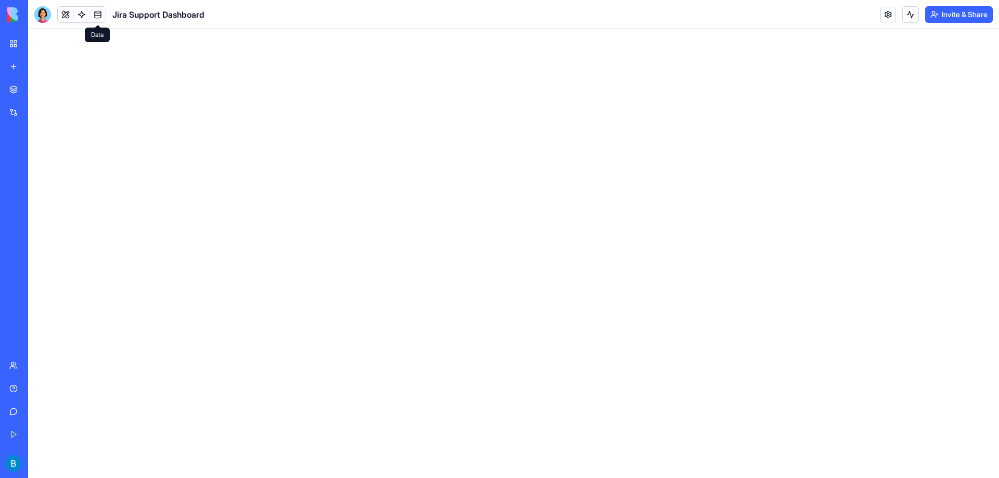
click at [99, 17] on link at bounding box center [98, 15] width 16 height 16
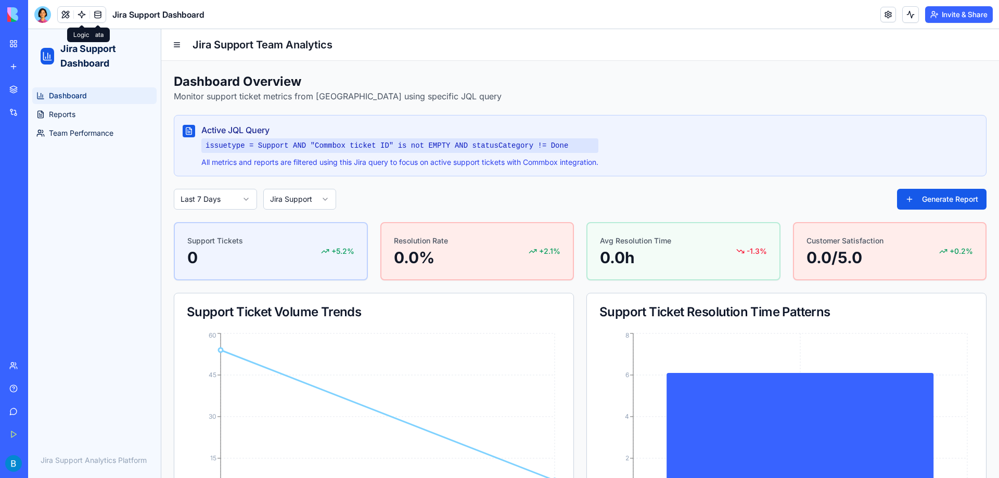
click at [86, 7] on link at bounding box center [82, 15] width 16 height 16
click at [96, 16] on link at bounding box center [98, 15] width 16 height 16
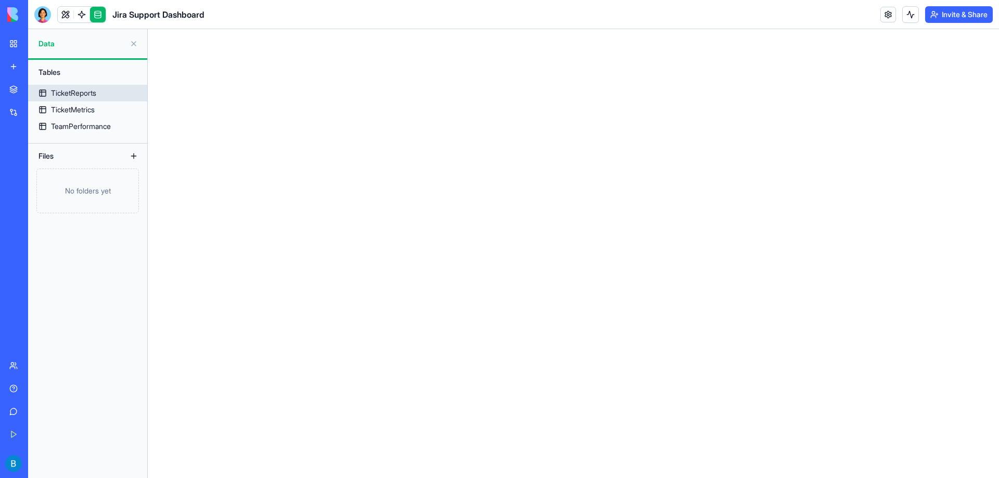
click at [87, 95] on div "TicketReports" at bounding box center [73, 93] width 45 height 10
click at [198, 161] on main at bounding box center [573, 253] width 851 height 449
drag, startPoint x: 695, startPoint y: 189, endPoint x: 316, endPoint y: 161, distance: 379.9
click at [687, 181] on main at bounding box center [573, 253] width 851 height 449
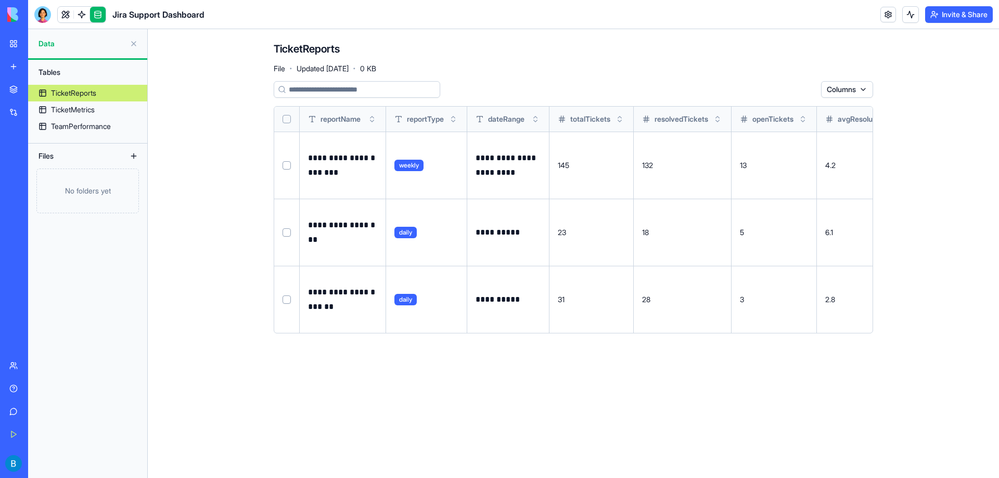
click at [0, 0] on button at bounding box center [0, 0] width 0 height 0
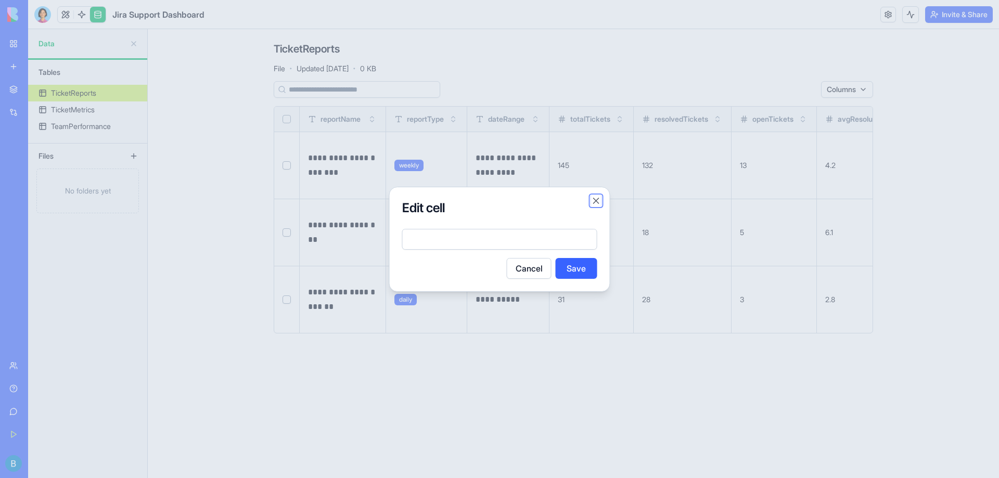
click at [592, 202] on button "Close" at bounding box center [596, 201] width 10 height 10
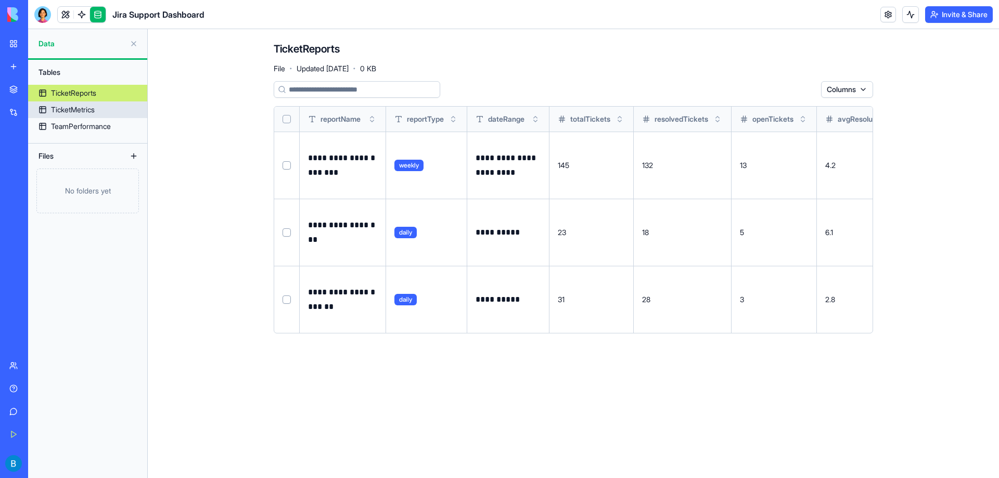
click at [110, 110] on link "TicketMetrics" at bounding box center [87, 109] width 119 height 17
click at [104, 108] on link "TicketMetrics" at bounding box center [87, 109] width 119 height 17
click at [99, 117] on link "TicketMetrics" at bounding box center [87, 109] width 119 height 17
click at [99, 108] on link "TicketMetrics" at bounding box center [87, 109] width 119 height 17
click at [862, 85] on html "**********" at bounding box center [499, 239] width 999 height 478
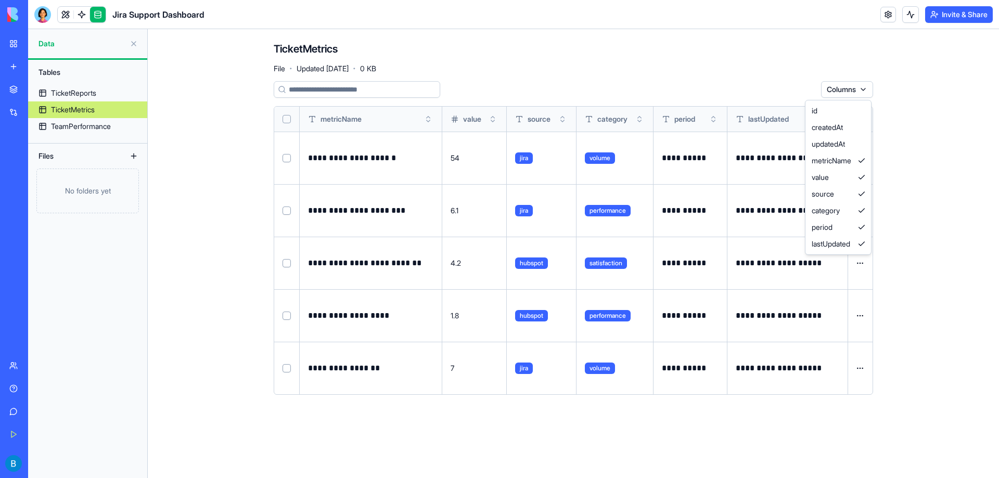
click at [860, 87] on html "**********" at bounding box center [499, 239] width 999 height 478
click at [865, 95] on html "**********" at bounding box center [499, 239] width 999 height 478
click at [832, 115] on div "id" at bounding box center [838, 111] width 61 height 17
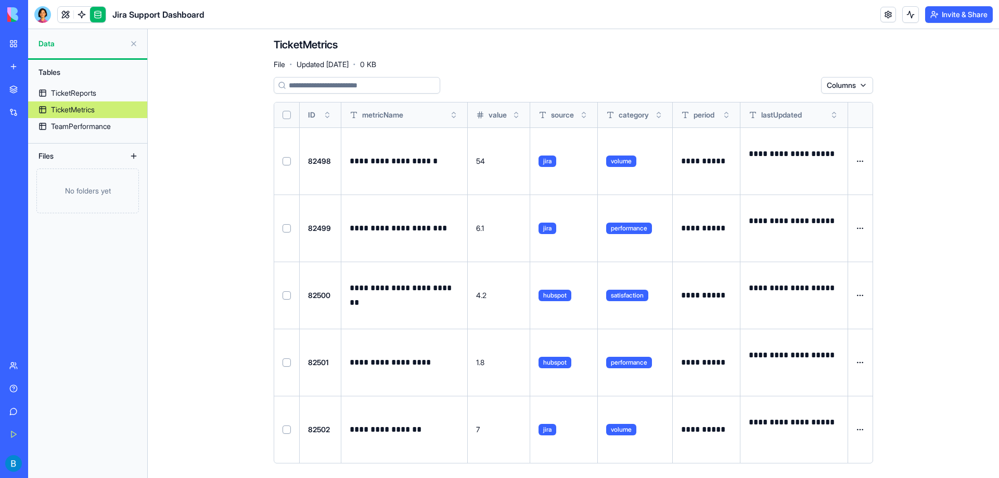
scroll to position [10, 0]
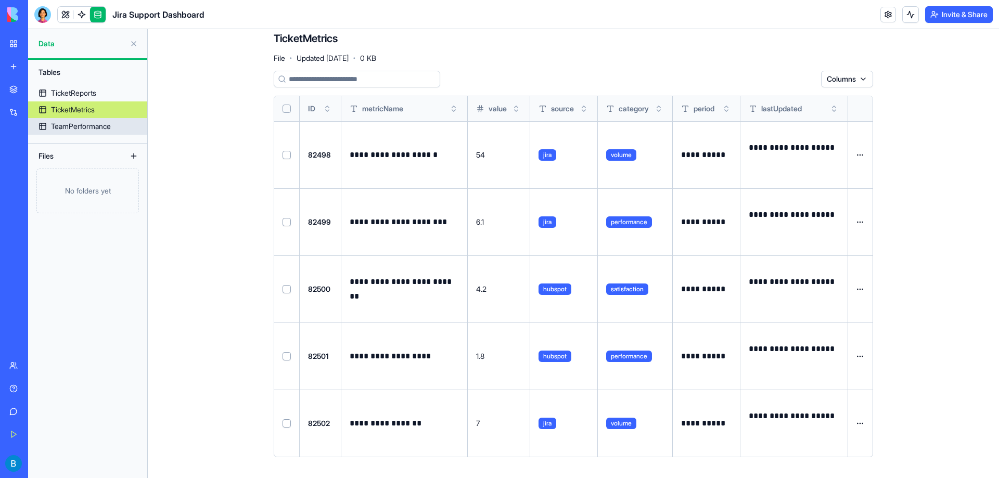
click at [118, 123] on link "TeamPerformance" at bounding box center [87, 126] width 119 height 17
click at [66, 129] on div "TeamPerformance" at bounding box center [81, 126] width 60 height 10
click at [155, 174] on main "**********" at bounding box center [573, 253] width 851 height 449
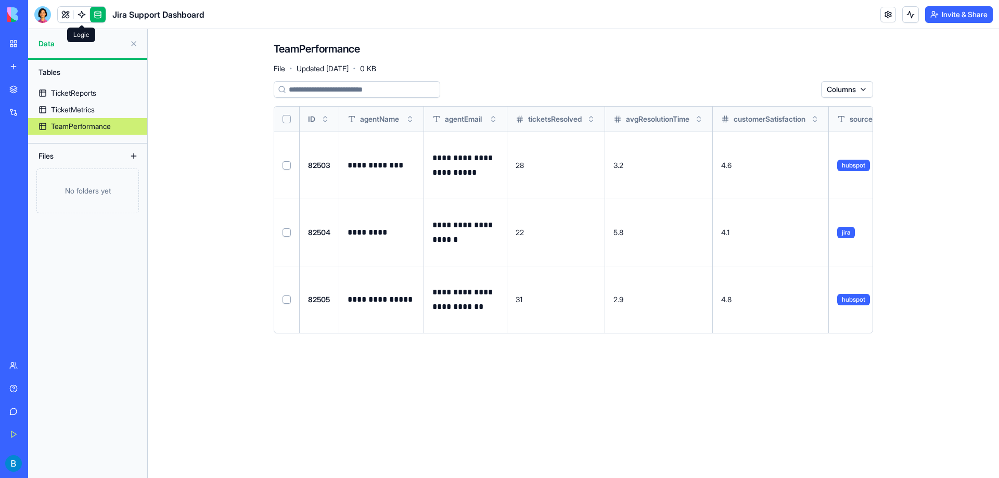
click at [78, 12] on link at bounding box center [82, 15] width 16 height 16
click at [81, 15] on link at bounding box center [82, 15] width 16 height 16
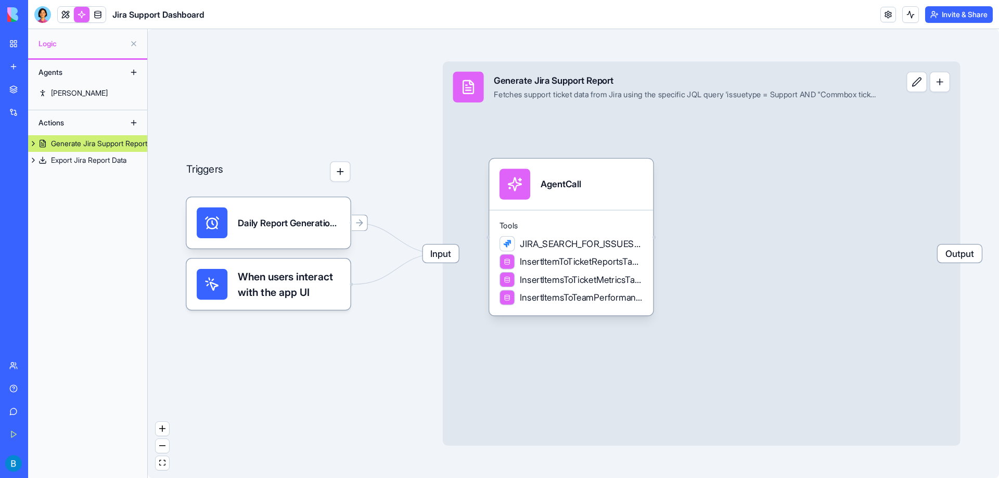
drag, startPoint x: 274, startPoint y: 215, endPoint x: 256, endPoint y: 167, distance: 51.7
click at [443, 167] on div "Triggers Daily Report GenerationTrigger When users interact with the app UI Inp…" at bounding box center [967, 337] width 1048 height 553
drag, startPoint x: 271, startPoint y: 234, endPoint x: 270, endPoint y: 196, distance: 38.5
click at [443, 196] on div "Triggers Daily Report GenerationTrigger When users interact with the app UI Inp…" at bounding box center [967, 337] width 1048 height 553
click at [573, 233] on div "Tools JIRA_SEARCH_FOR_ISSUES_USING_JQL_GET InsertItemToTicketReportsTable Inser…" at bounding box center [571, 263] width 164 height 106
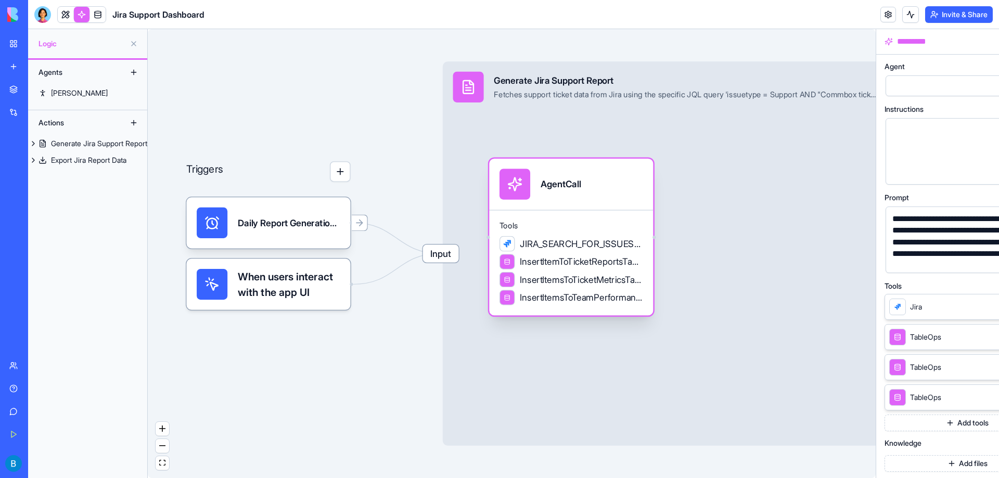
click at [573, 233] on div "Tools JIRA_SEARCH_FOR_ISSUES_USING_JQL_GET InsertItemToTicketReportsTable Inser…" at bounding box center [571, 263] width 164 height 106
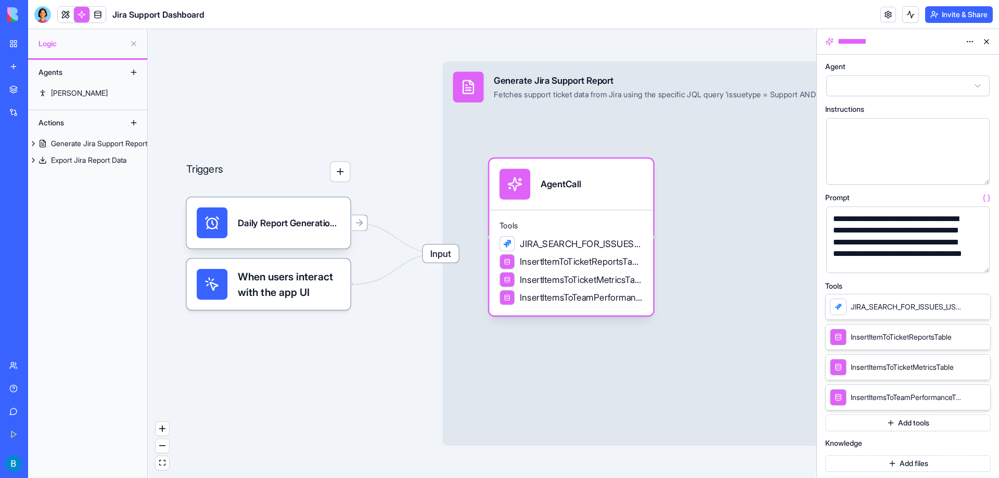
scroll to position [52, 0]
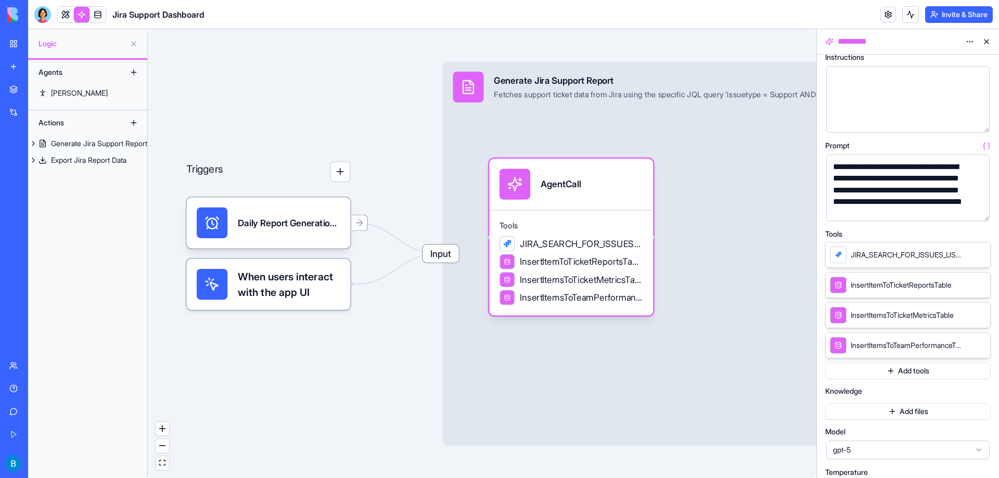
click at [879, 288] on span "InsertItemToTicketReportsTable" at bounding box center [901, 285] width 101 height 10
click at [836, 251] on div at bounding box center [838, 254] width 7 height 7
click at [858, 250] on span "JIRA_SEARCH_FOR_ISSUES_USING_JQL_GET" at bounding box center [906, 255] width 110 height 10
click at [967, 251] on icon at bounding box center [967, 254] width 8 height 8
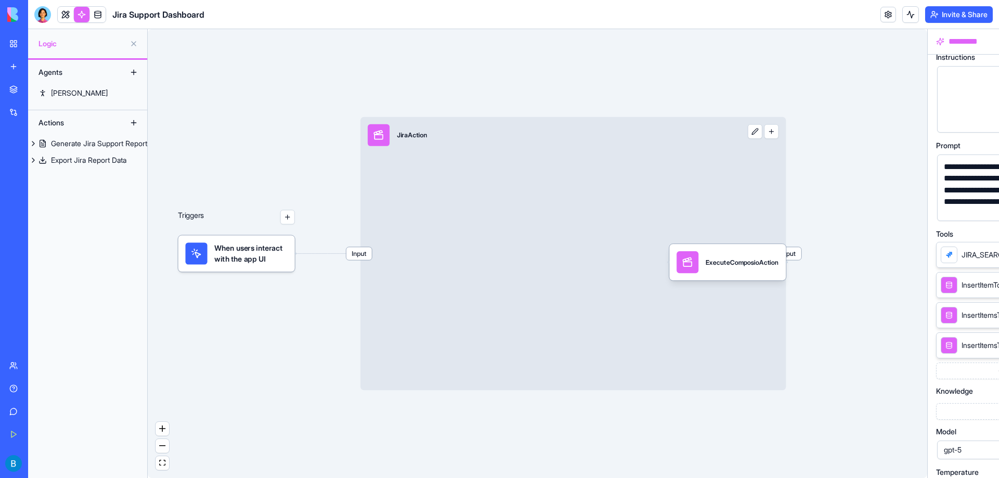
click at [967, 254] on div "**********" at bounding box center [513, 253] width 971 height 449
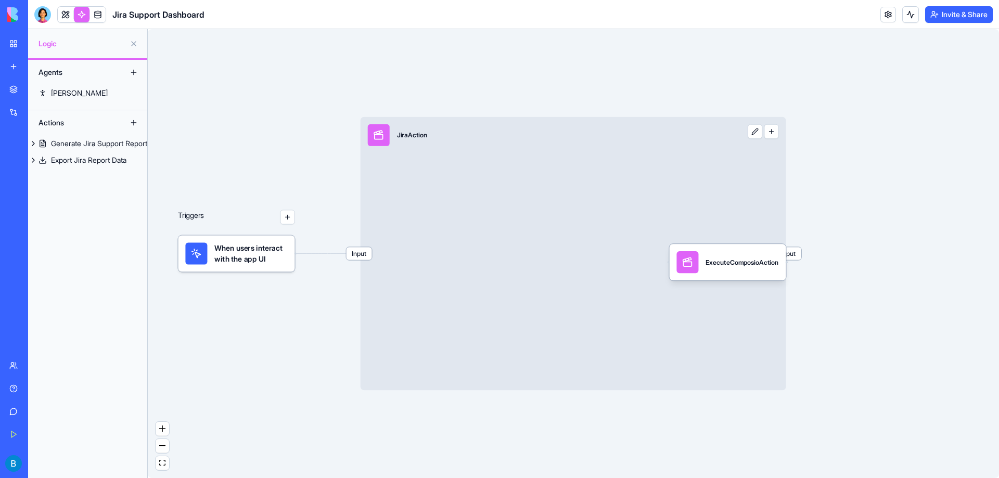
drag, startPoint x: 364, startPoint y: 257, endPoint x: 522, endPoint y: 271, distance: 159.3
click at [435, 236] on div "Input JiraAction Output" at bounding box center [574, 253] width 426 height 273
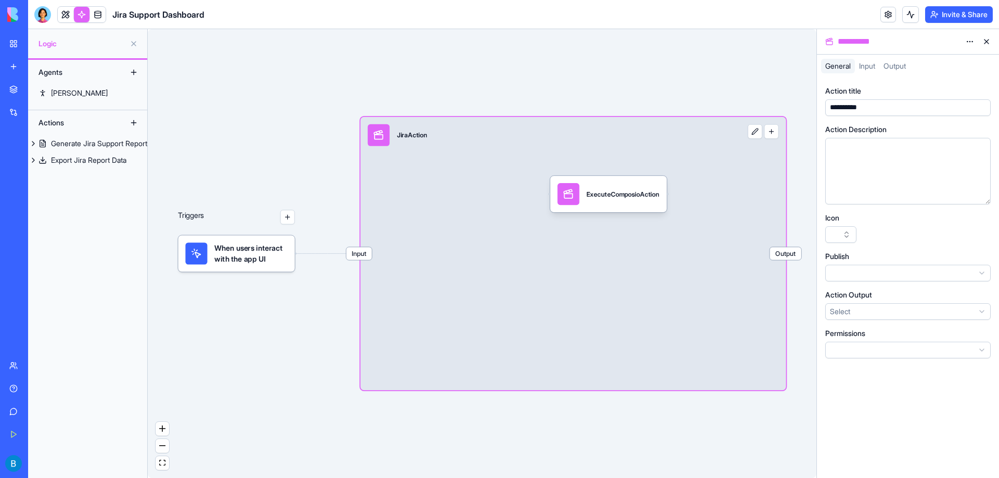
drag, startPoint x: 729, startPoint y: 256, endPoint x: 522, endPoint y: 180, distance: 220.6
click at [587, 183] on div "ExecuteComposioAction" at bounding box center [623, 194] width 72 height 22
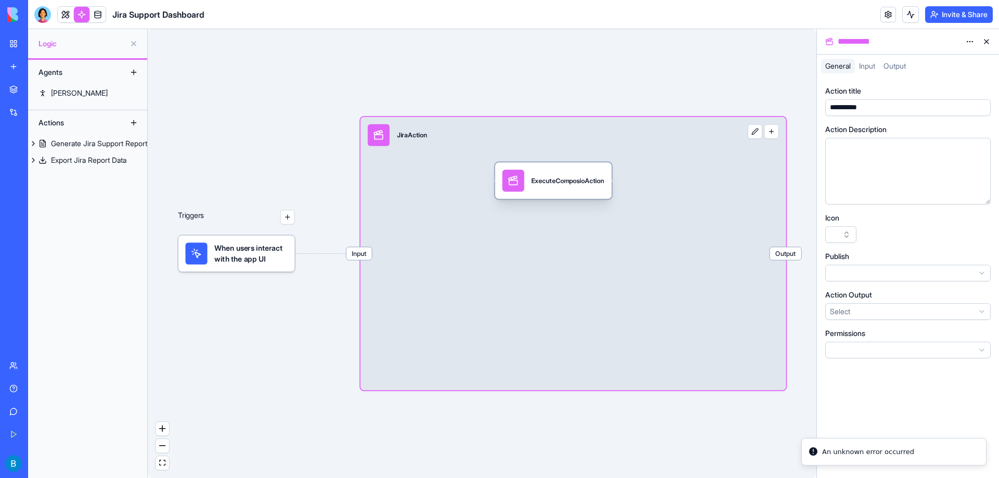
click at [538, 185] on div "ExecuteComposioAction" at bounding box center [567, 180] width 72 height 9
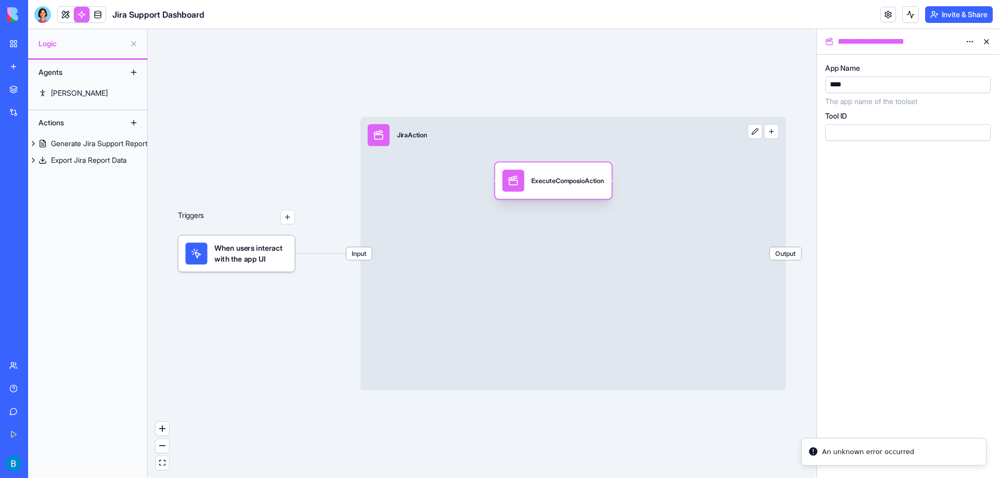
click at [538, 185] on div "ExecuteComposioAction" at bounding box center [567, 180] width 72 height 9
click at [93, 16] on link at bounding box center [98, 15] width 16 height 16
click at [136, 49] on button at bounding box center [133, 43] width 17 height 17
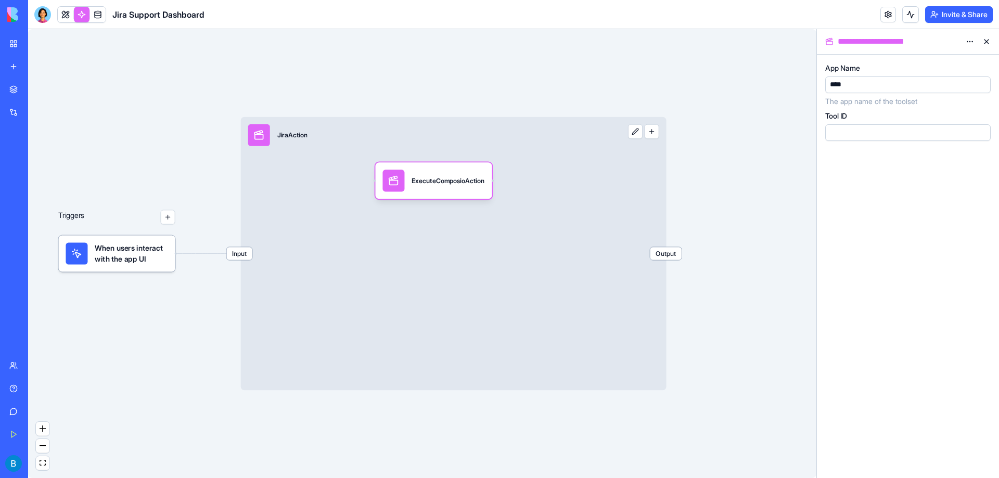
click at [983, 40] on button at bounding box center [986, 41] width 17 height 17
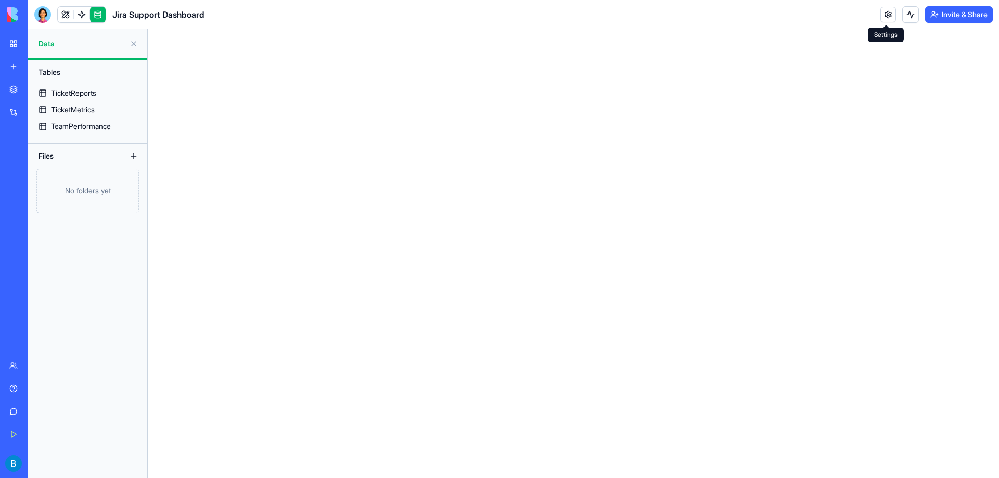
click at [885, 18] on link at bounding box center [889, 15] width 16 height 16
click at [364, 129] on main at bounding box center [573, 253] width 851 height 449
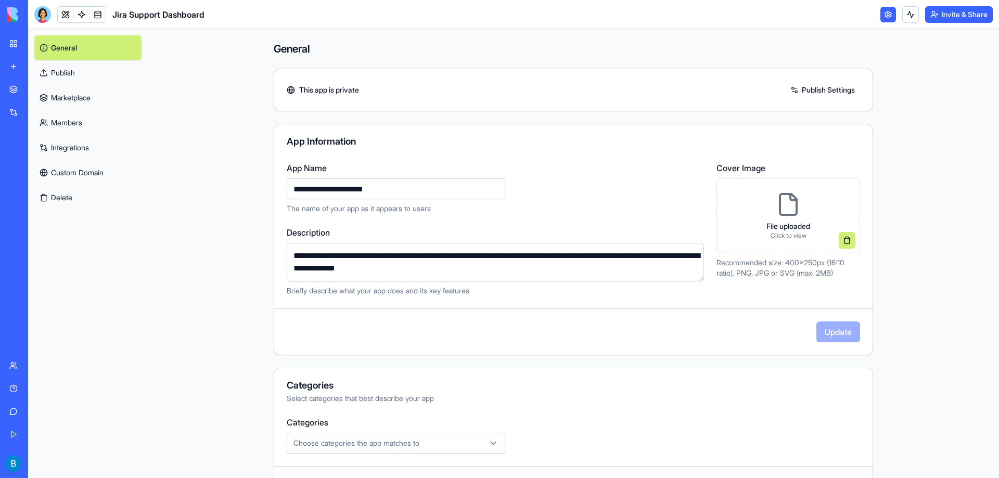
click at [65, 142] on link "Integrations" at bounding box center [87, 147] width 107 height 25
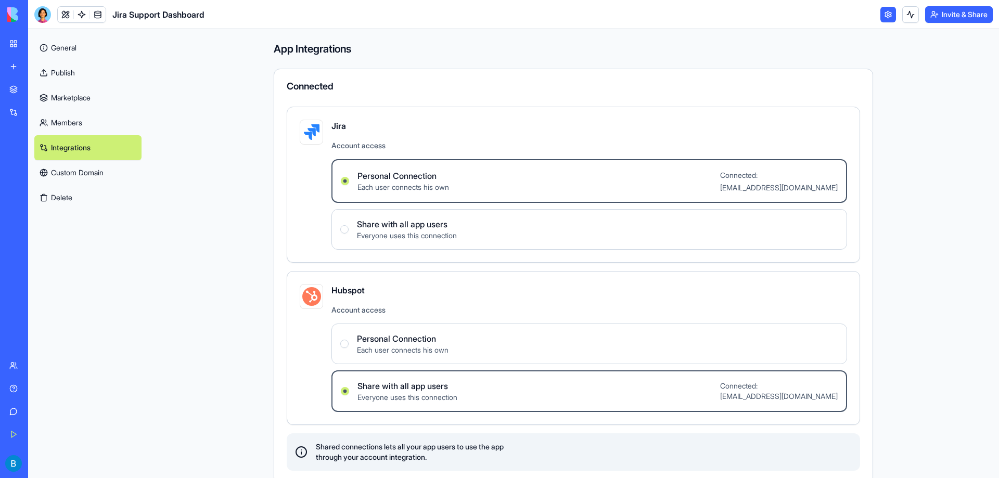
click at [347, 175] on div "Personal Connection Each user connects his own" at bounding box center [395, 181] width 108 height 23
click at [347, 177] on Connection "Personal Connection Each user connects his own Connected: [EMAIL_ADDRESS][DOMAI…" at bounding box center [345, 181] width 8 height 8
click at [347, 177] on div "Personal Connection Each user connects his own" at bounding box center [395, 181] width 108 height 23
click at [347, 177] on Connection "Personal Connection Each user connects his own Connected: [EMAIL_ADDRESS][DOMAI…" at bounding box center [345, 181] width 8 height 8
click at [612, 199] on label "Personal Connection Each user connects his own Connected: [EMAIL_ADDRESS][DOMAI…" at bounding box center [590, 181] width 516 height 44
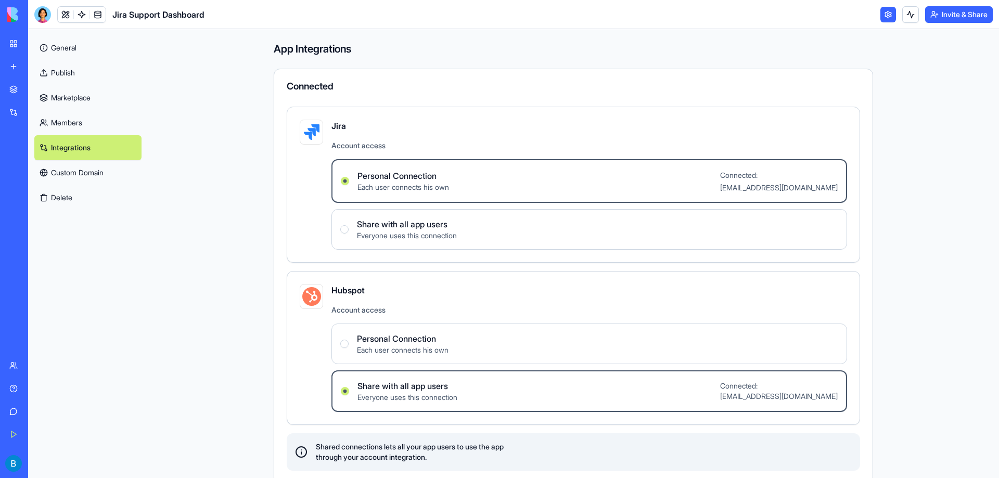
click at [349, 185] on Connection "Personal Connection Each user connects his own Connected: [EMAIL_ADDRESS][DOMAI…" at bounding box center [345, 181] width 8 height 8
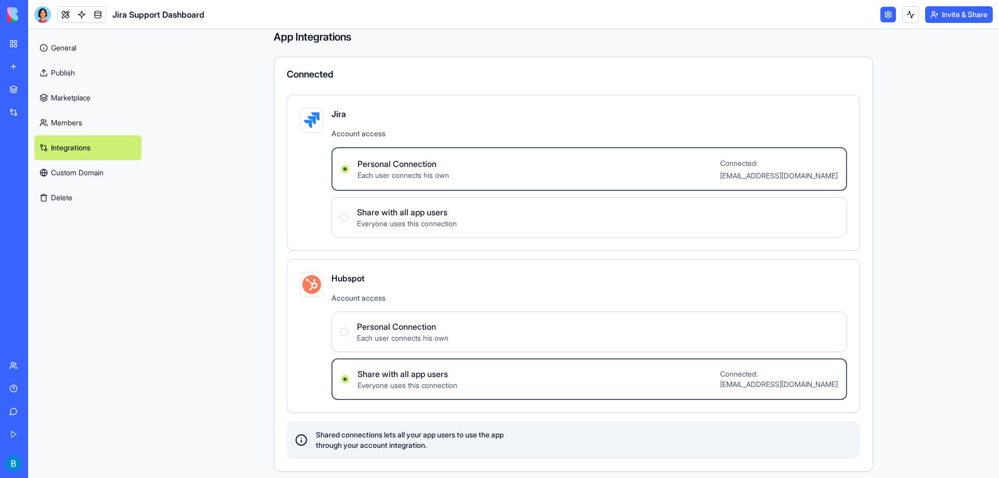
scroll to position [18, 0]
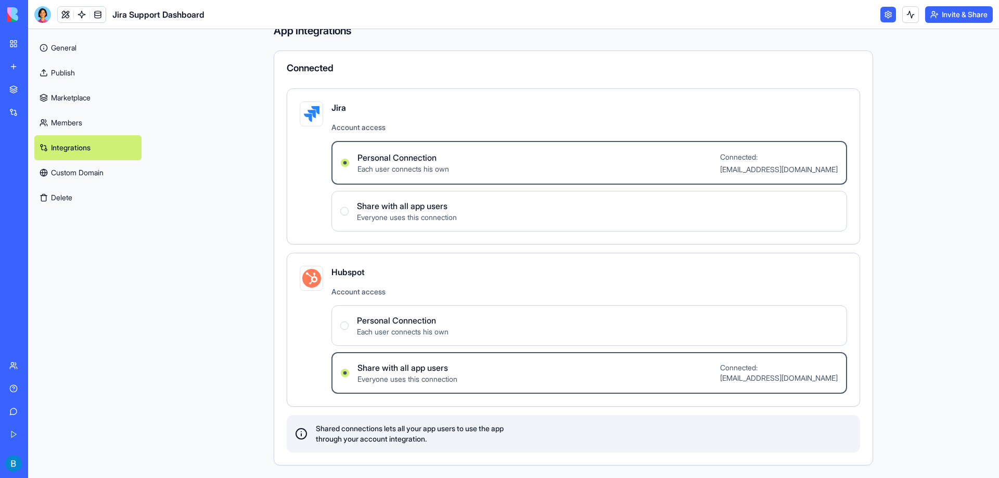
click at [106, 153] on link "Integrations" at bounding box center [87, 147] width 107 height 25
click at [66, 197] on button "Delete" at bounding box center [87, 197] width 107 height 25
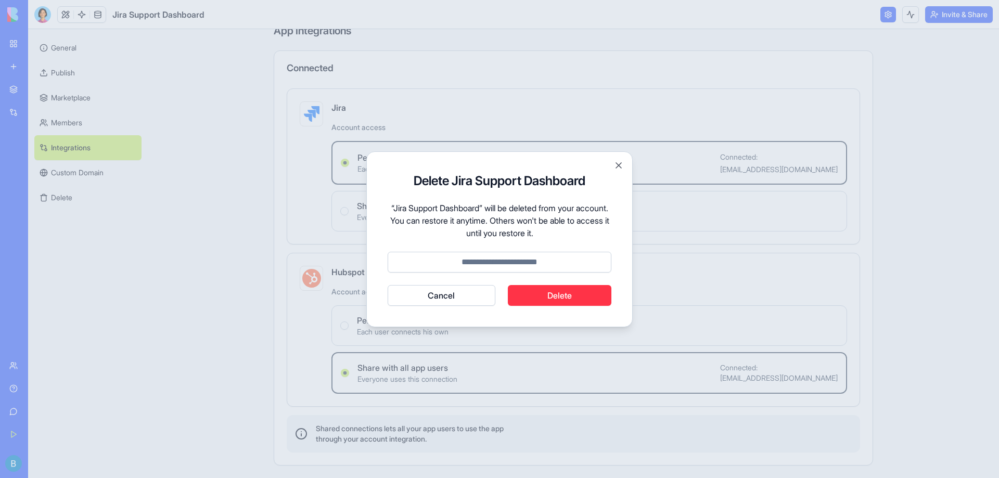
click at [535, 297] on button "Delete" at bounding box center [560, 295] width 104 height 21
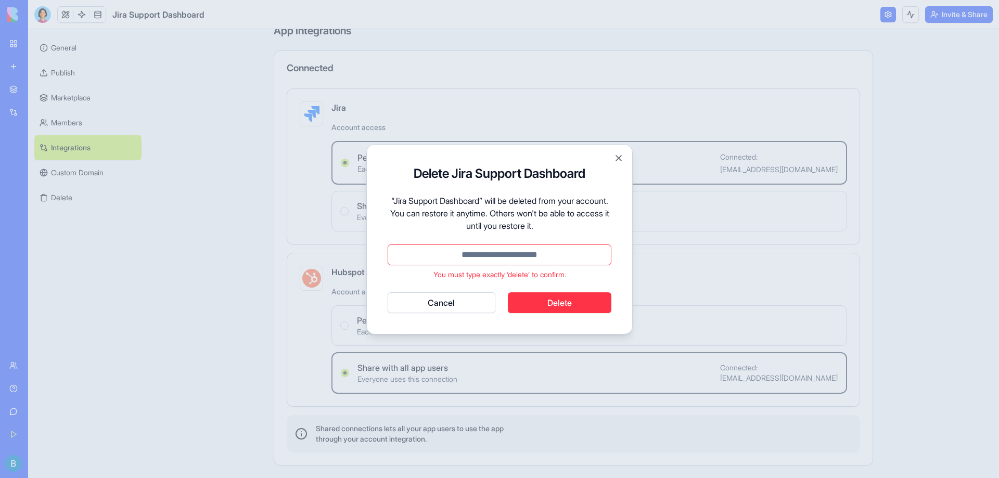
click at [488, 259] on input at bounding box center [500, 255] width 224 height 21
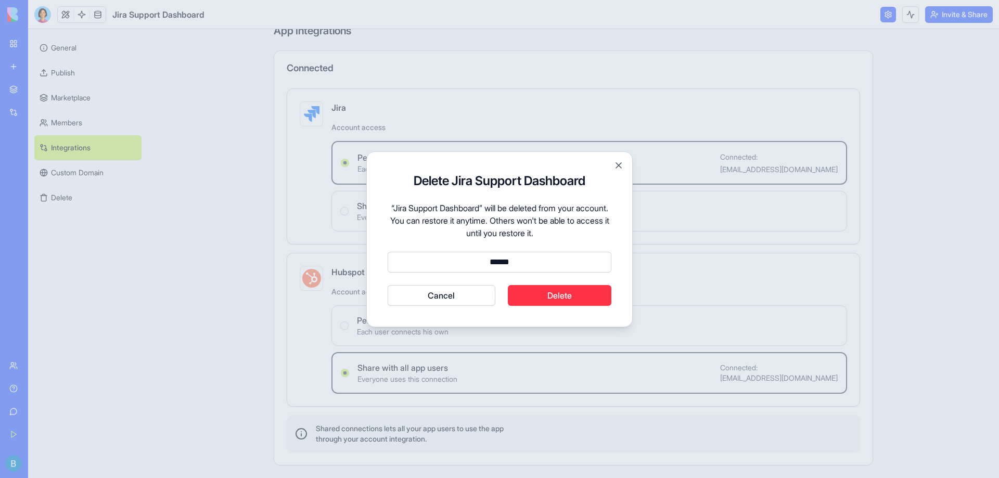
type input "******"
click at [531, 296] on button "Delete" at bounding box center [560, 295] width 104 height 21
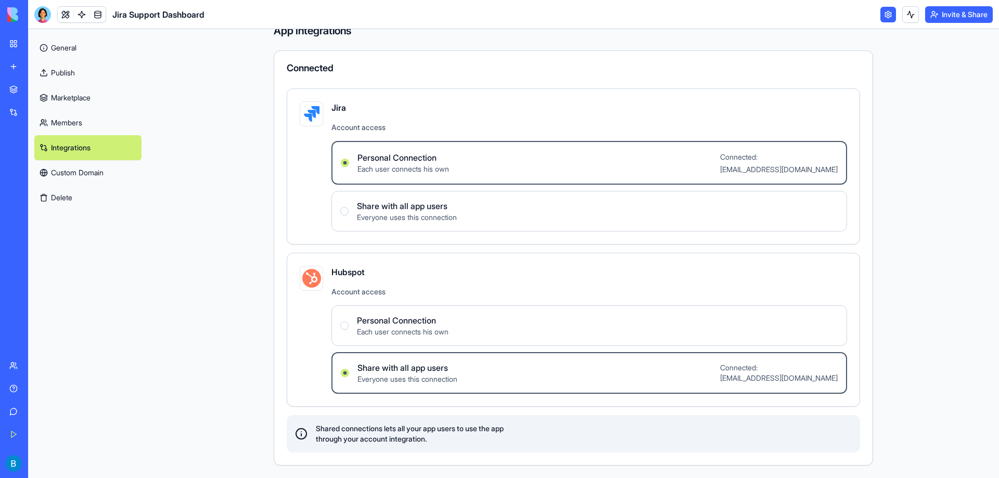
drag, startPoint x: 323, startPoint y: 123, endPoint x: 344, endPoint y: 91, distance: 39.1
click at [334, 105] on div "Jira Account access Personal Connection Each user connects his own Connected: […" at bounding box center [573, 166] width 547 height 130
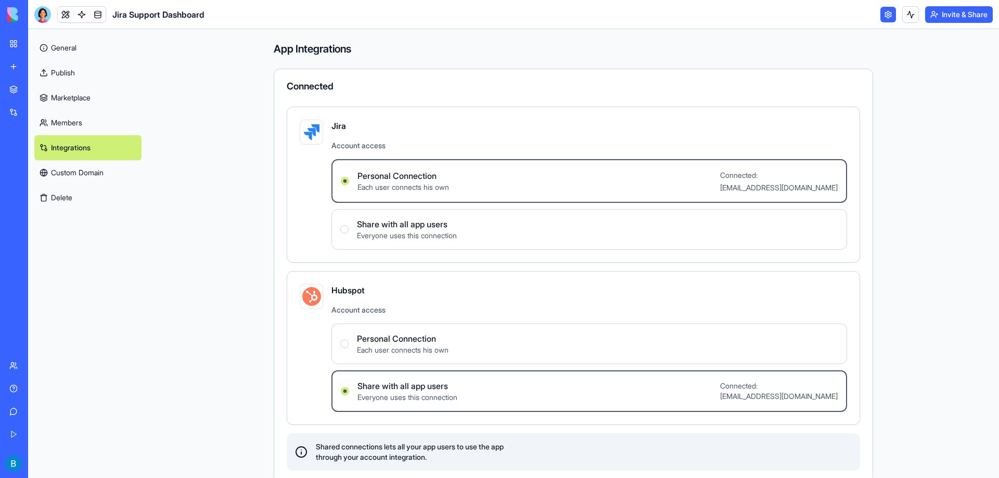
click at [8, 20] on img at bounding box center [39, 14] width 65 height 15
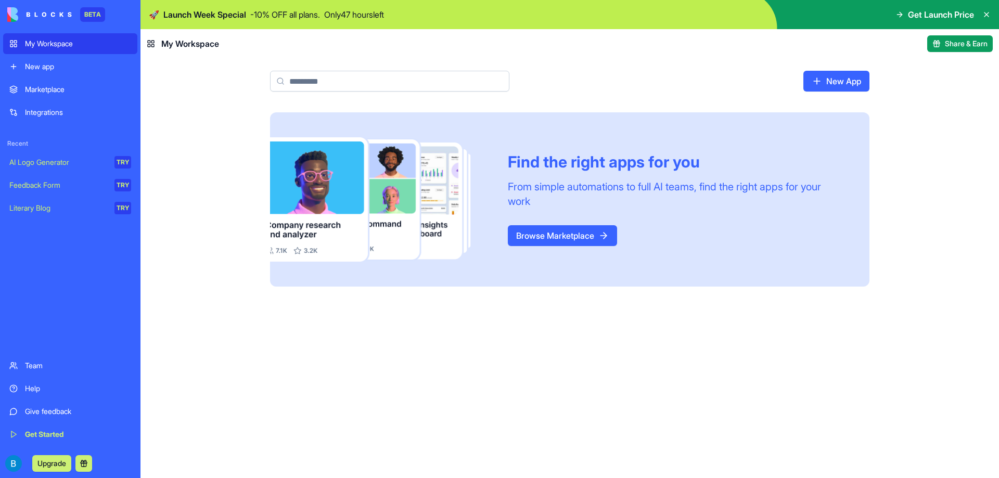
click at [222, 81] on main "New App Find the right apps for you From simple automations to full AI teams, f…" at bounding box center [570, 268] width 859 height 420
drag, startPoint x: 697, startPoint y: 339, endPoint x: 837, endPoint y: 248, distance: 167.0
click at [698, 339] on div "Find the right apps for you From simple automations to full AI teams, find the …" at bounding box center [570, 295] width 859 height 366
click at [988, 12] on icon at bounding box center [987, 14] width 8 height 8
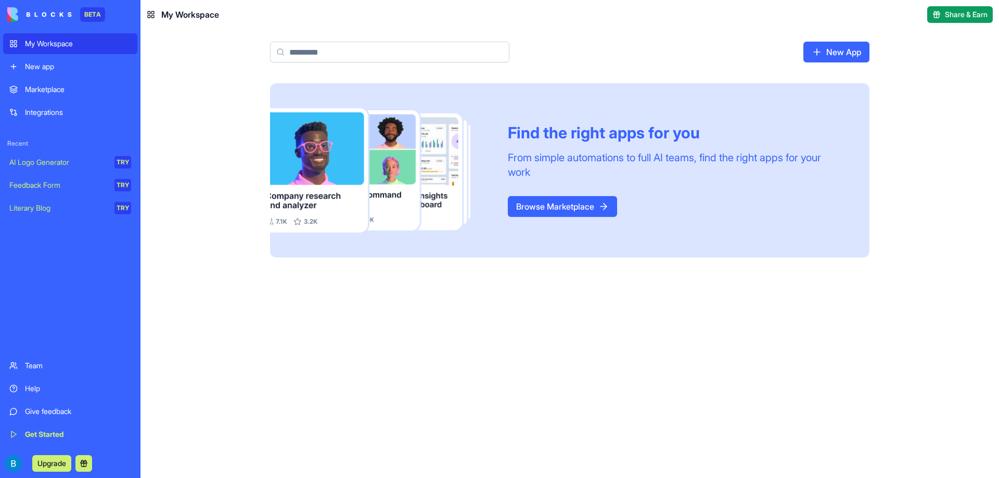
click at [215, 32] on main "New App Find the right apps for you From simple automations to full AI teams, f…" at bounding box center [570, 253] width 859 height 449
click at [57, 14] on img at bounding box center [39, 14] width 65 height 15
click at [57, 12] on img at bounding box center [39, 14] width 65 height 15
click at [33, 16] on img at bounding box center [39, 14] width 65 height 15
click at [32, 16] on img at bounding box center [39, 14] width 65 height 15
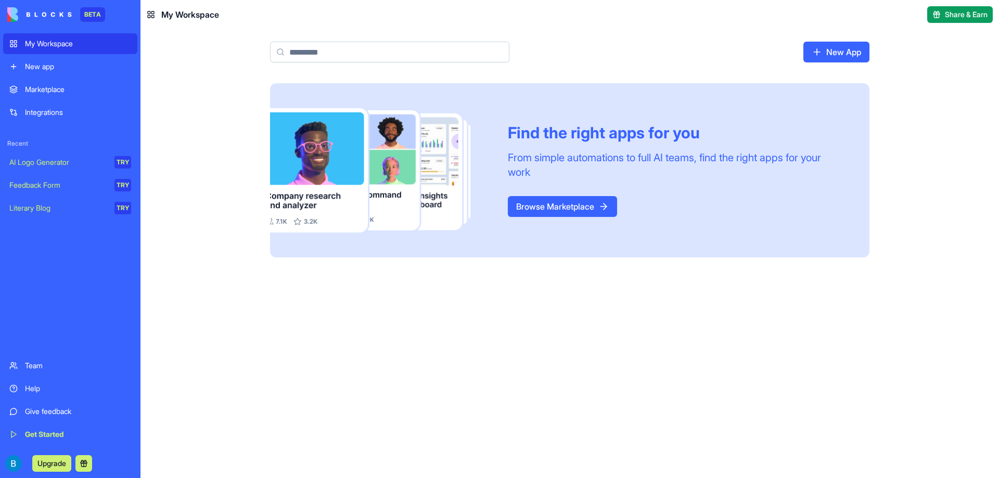
click at [32, 16] on img at bounding box center [39, 14] width 65 height 15
click at [12, 16] on img at bounding box center [39, 14] width 65 height 15
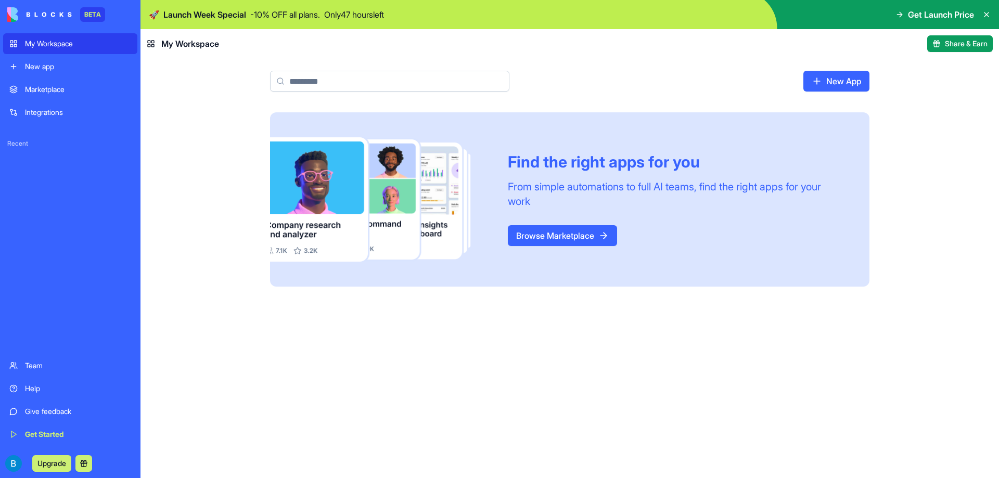
click at [182, 117] on div "Find the right apps for you From simple automations to full AI teams, find the …" at bounding box center [570, 295] width 859 height 366
